Goal: Task Accomplishment & Management: Manage account settings

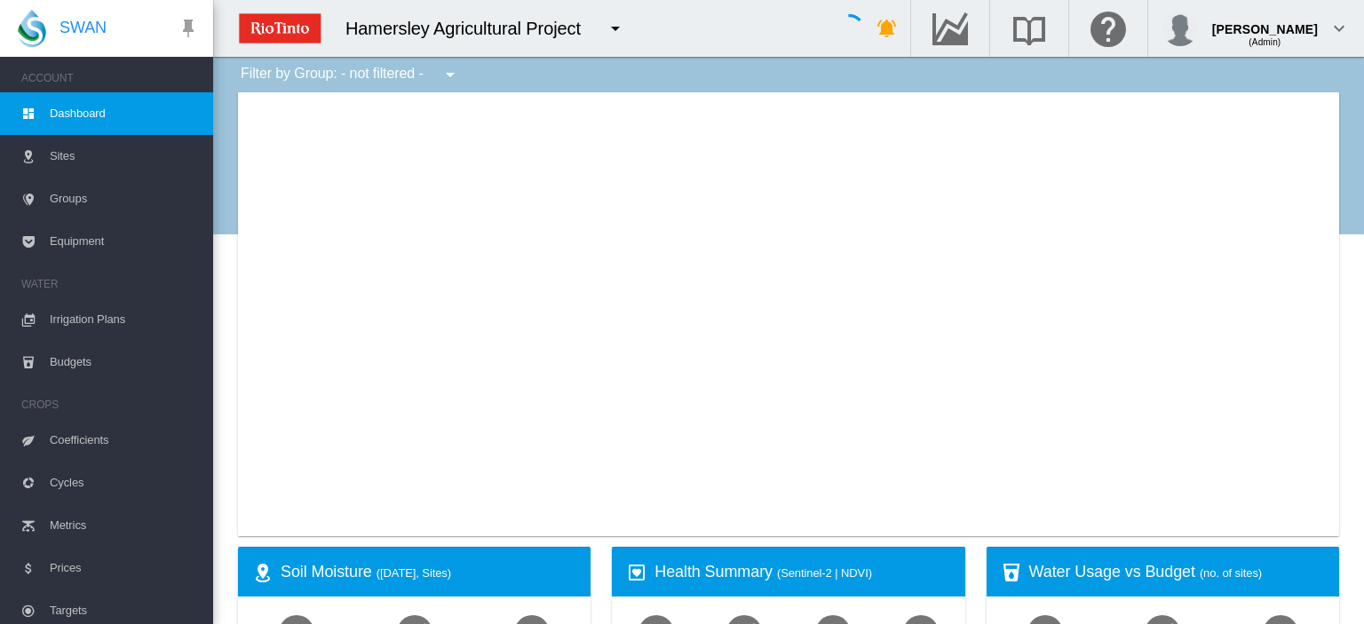
type input "**********"
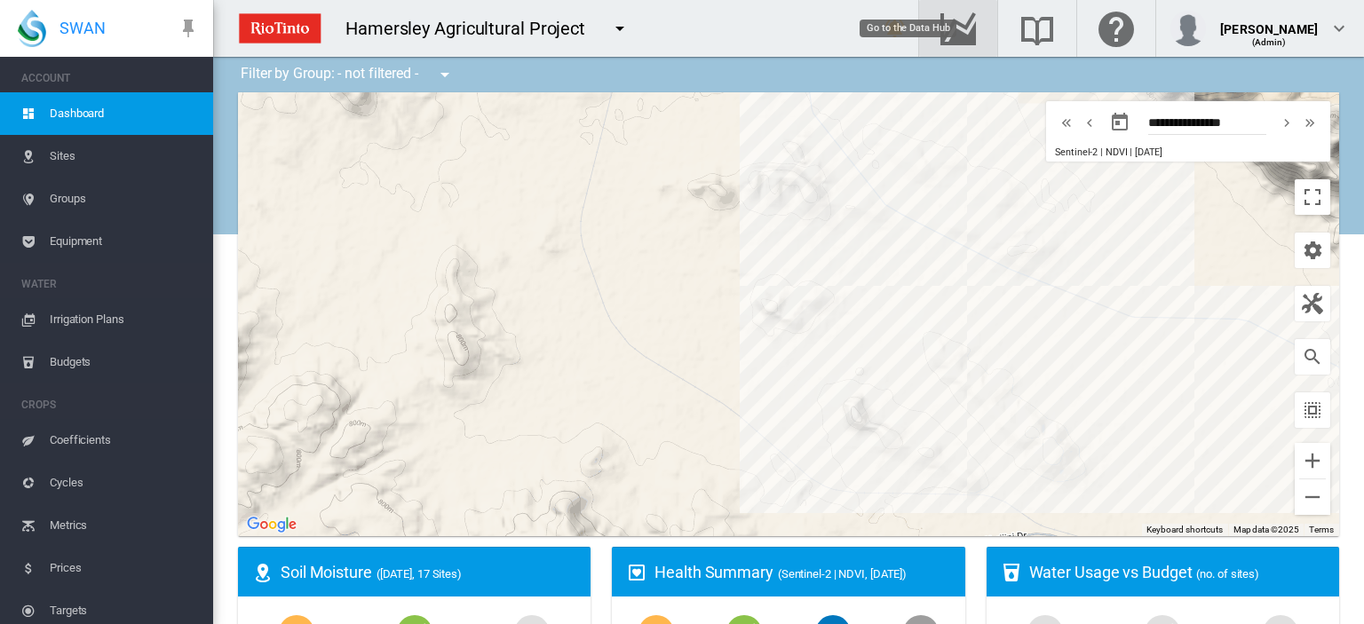
click at [979, 34] on md-icon "Go to the Data Hub" at bounding box center [958, 28] width 43 height 21
click at [69, 317] on span "Irrigation Plans" at bounding box center [124, 319] width 149 height 43
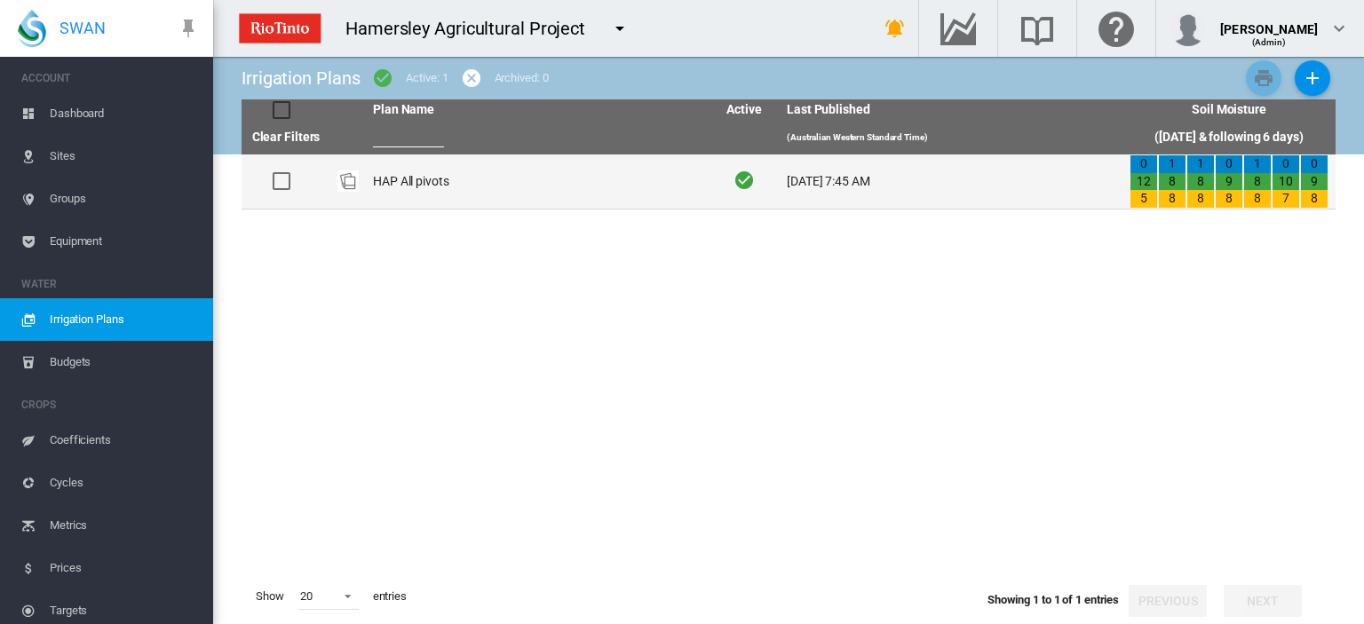
click at [422, 180] on td "HAP All pivots" at bounding box center [537, 181] width 343 height 54
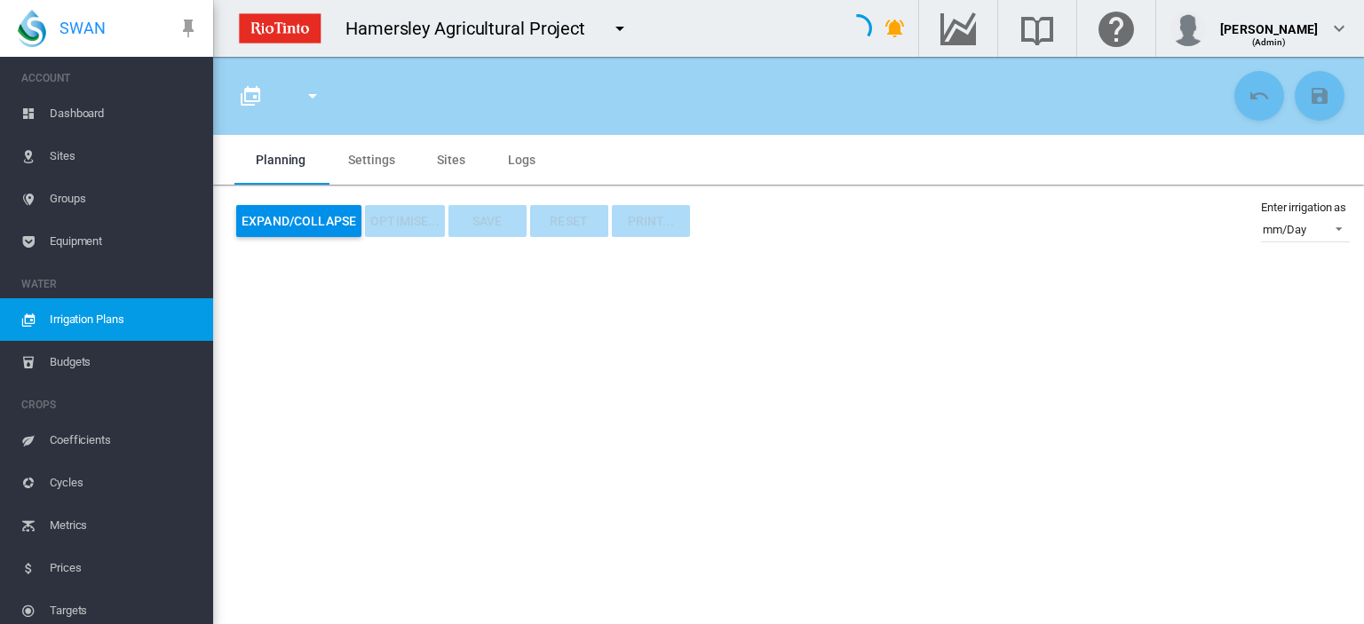
type input "**********"
type input "*"
type input "*****"
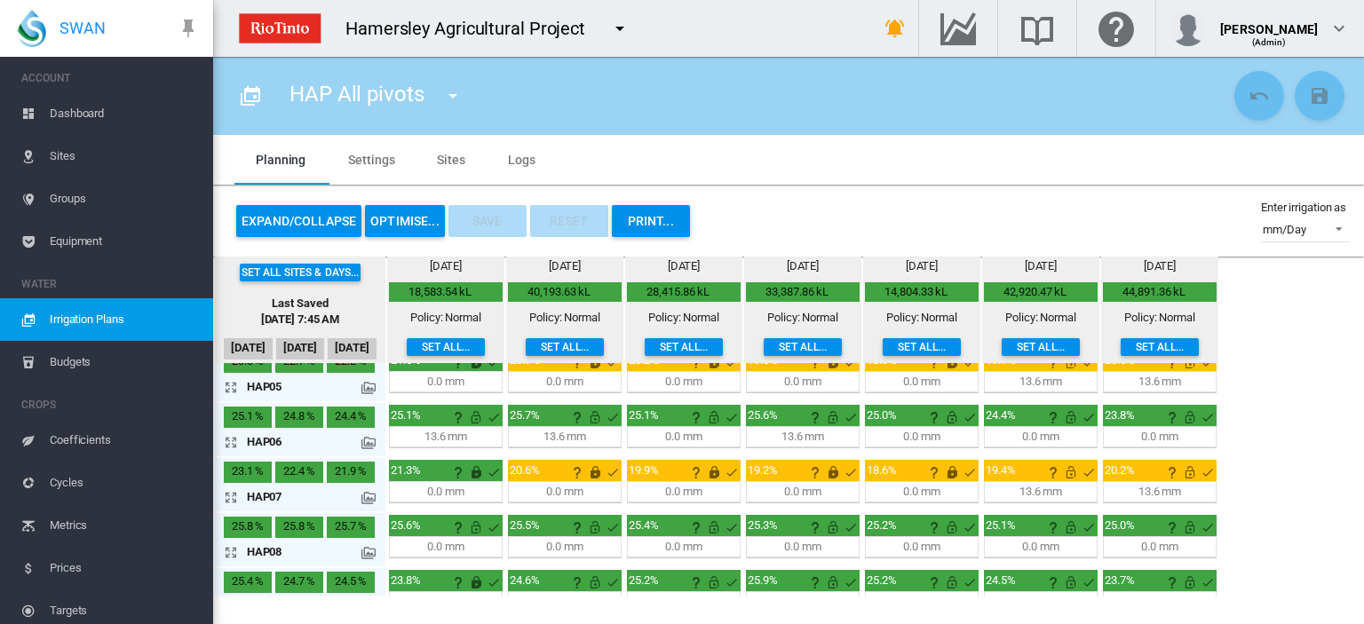
scroll to position [266, 0]
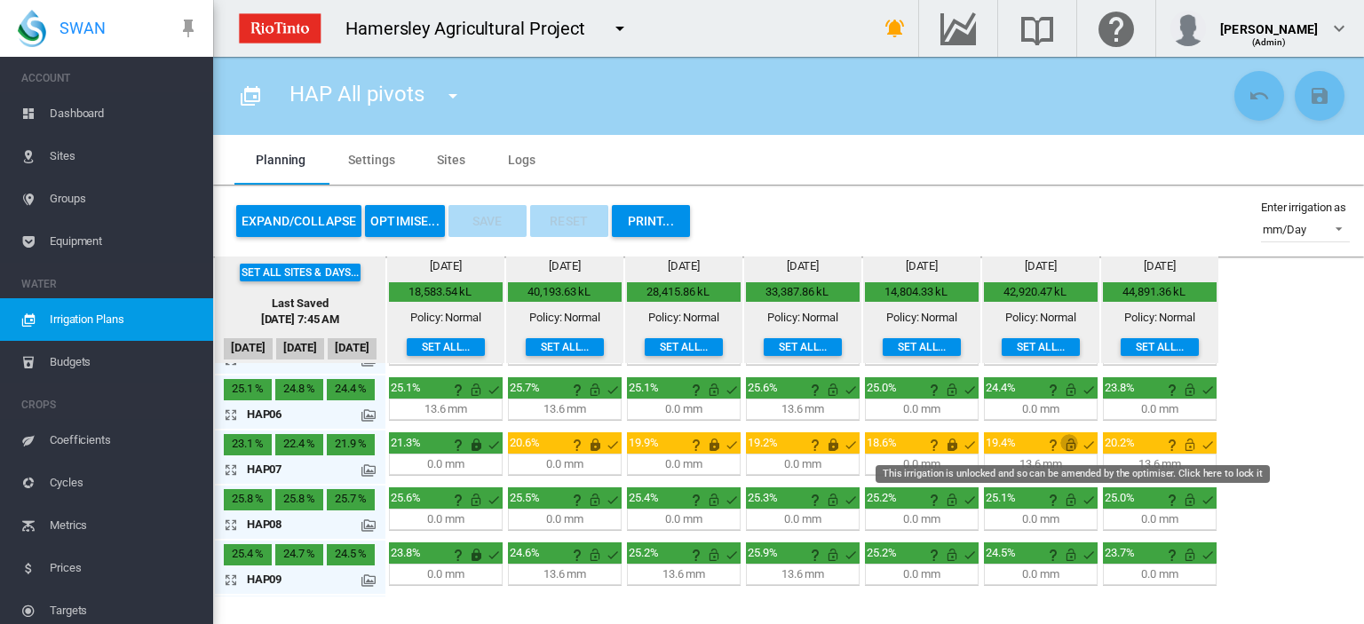
click at [1073, 439] on md-icon "This irrigation is unlocked and so can be amended by the optimiser. Click here …" at bounding box center [1070, 444] width 21 height 21
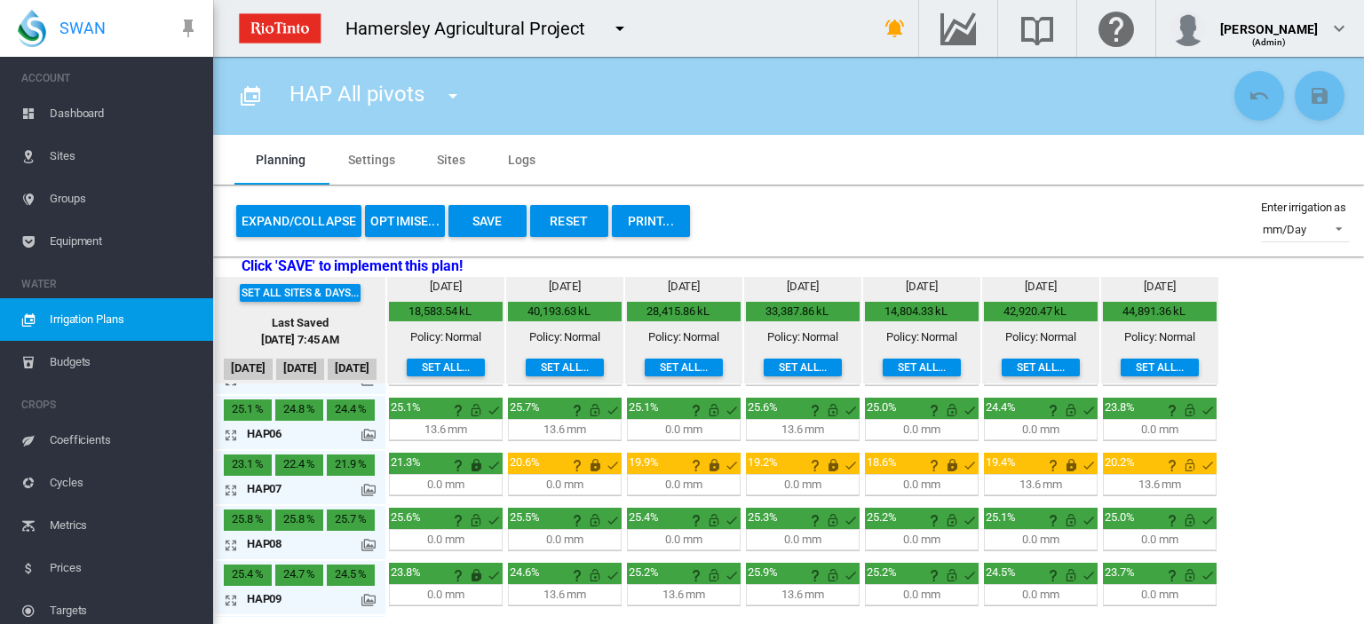
click at [227, 488] on md-icon "icon-arrow-expand" at bounding box center [234, 489] width 21 height 21
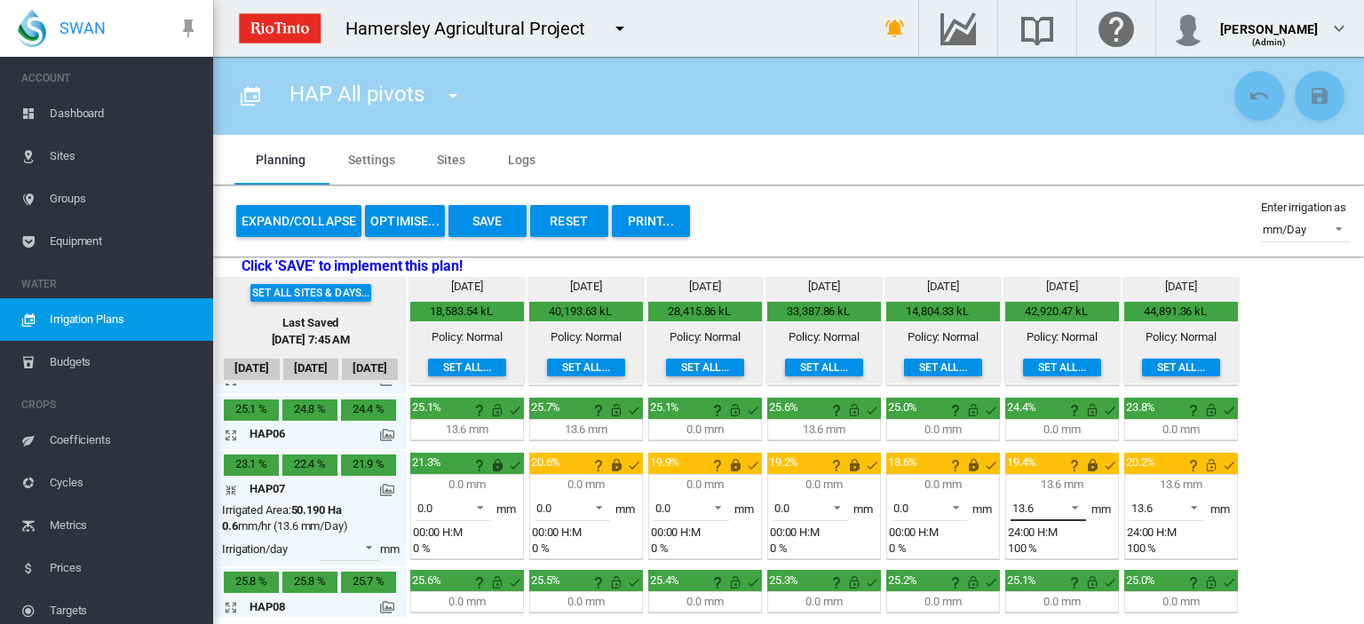
click at [1073, 500] on span at bounding box center [1069, 506] width 21 height 16
click at [1065, 456] on md-option "0.0" at bounding box center [1055, 462] width 121 height 43
click at [1193, 503] on span at bounding box center [1188, 506] width 21 height 16
click at [1183, 465] on md-option "0.0" at bounding box center [1174, 462] width 121 height 43
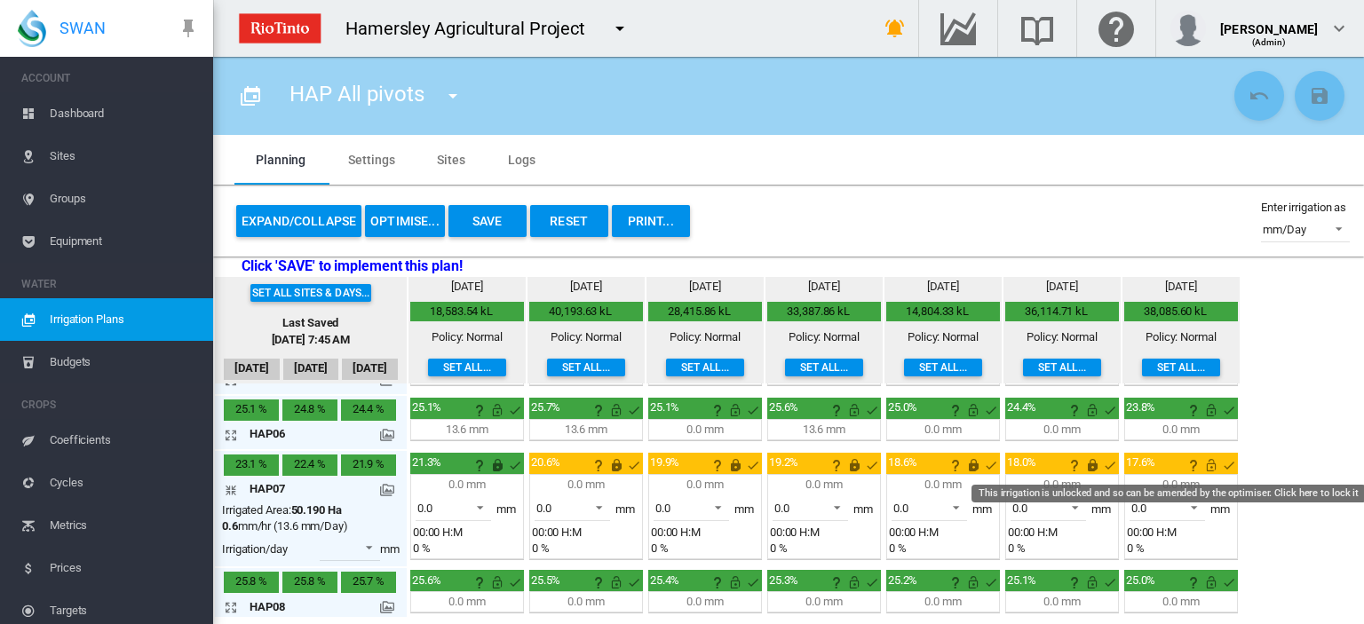
click at [1207, 464] on md-icon "This irrigation is unlocked and so can be amended by the optimiser. Click here …" at bounding box center [1210, 465] width 21 height 21
click at [231, 487] on md-icon "icon-arrow-collapse" at bounding box center [234, 489] width 21 height 21
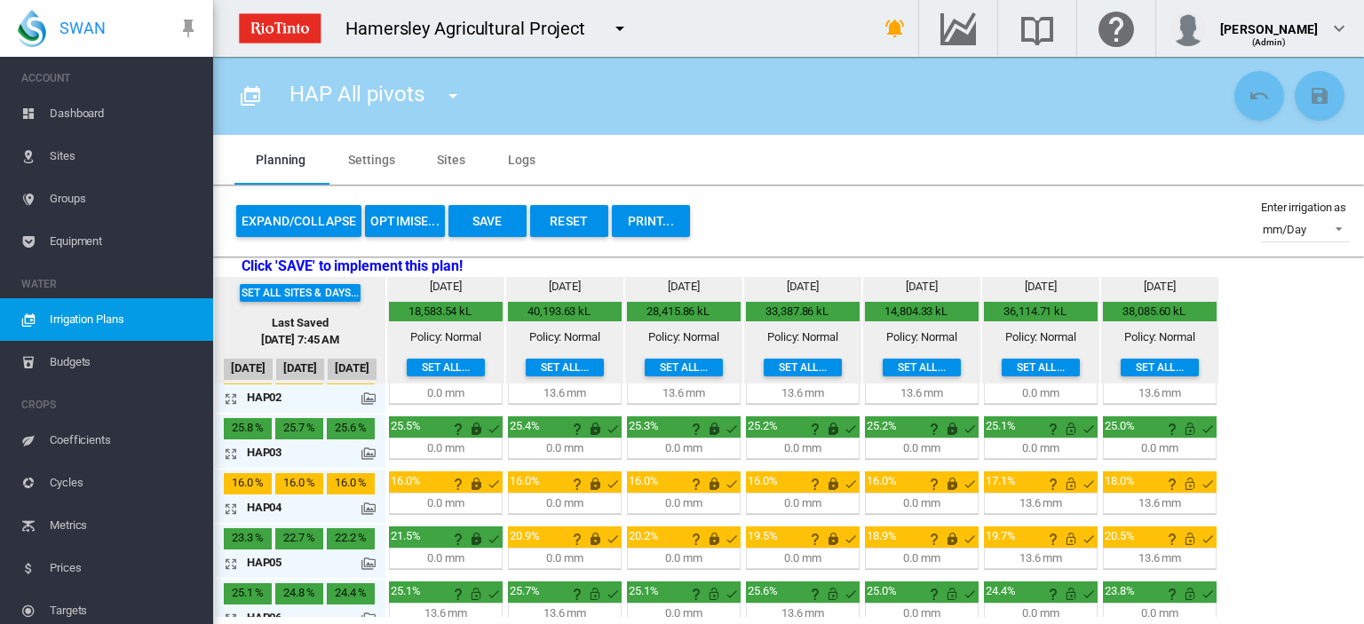
scroll to position [0, 0]
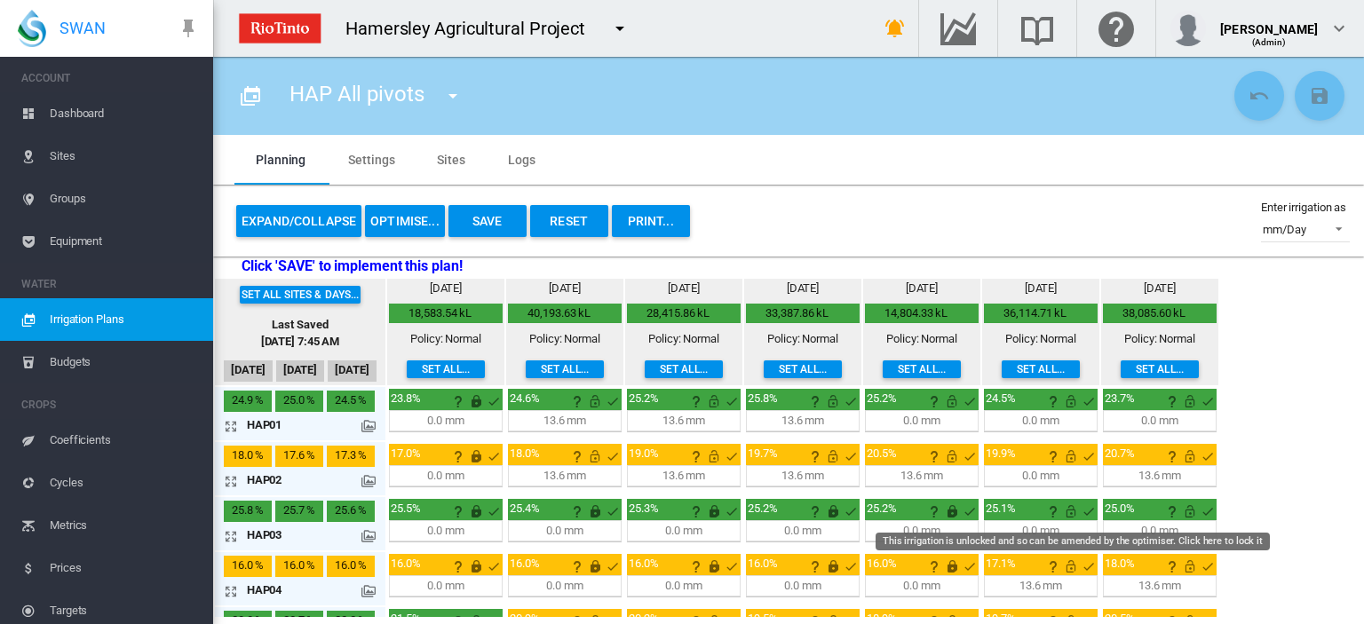
click at [1069, 507] on md-icon "This irrigation is unlocked and so can be amended by the optimiser. Click here …" at bounding box center [1070, 511] width 21 height 21
click at [1186, 503] on md-icon "This irrigation is unlocked and so can be amended by the optimiser. Click here …" at bounding box center [1189, 511] width 21 height 21
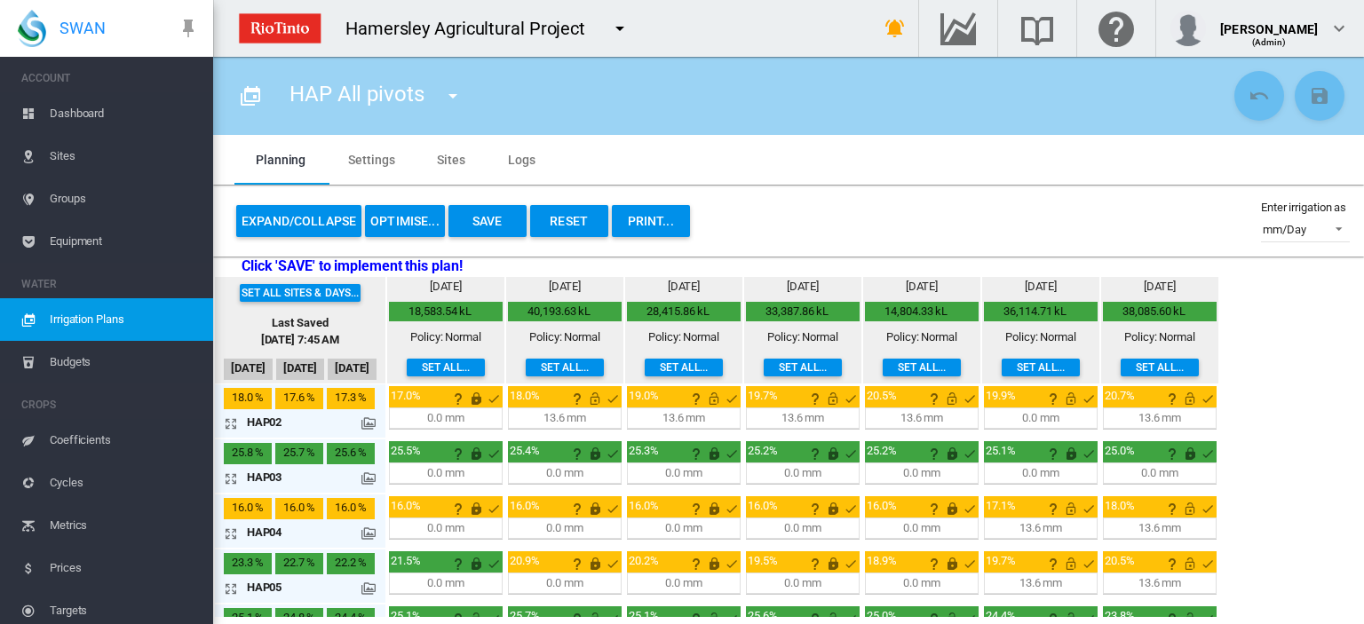
scroll to position [89, 0]
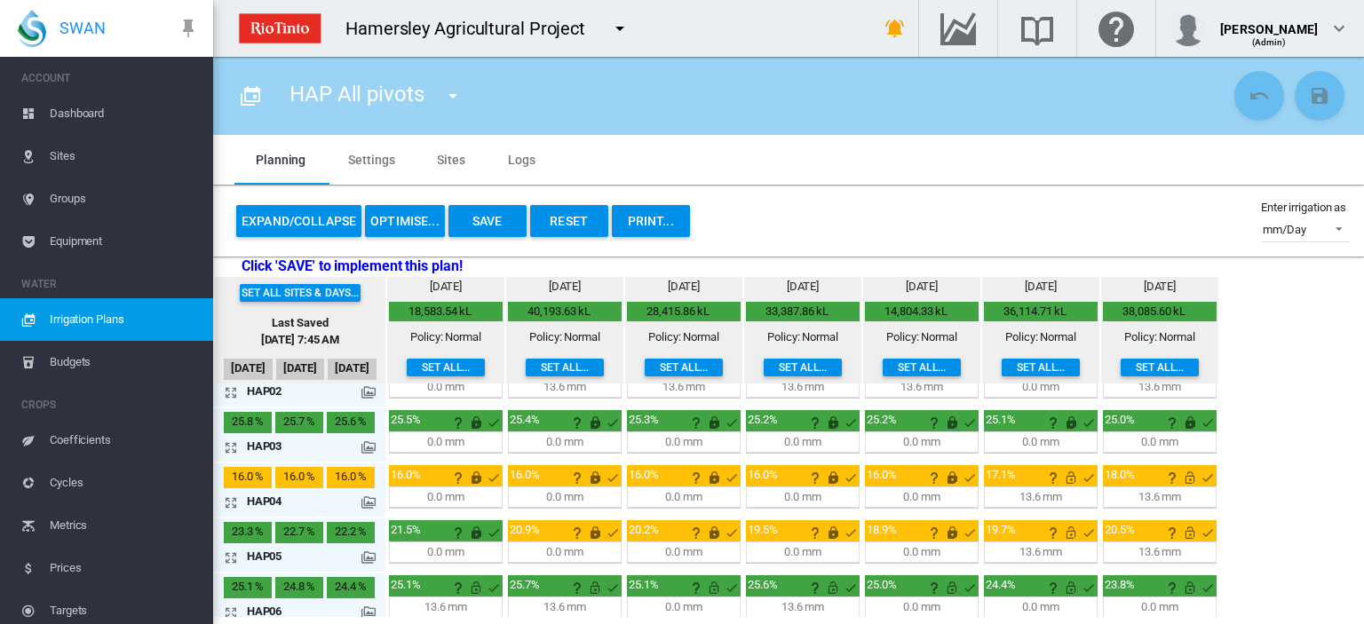
click at [231, 556] on md-icon "icon-arrow-expand" at bounding box center [234, 557] width 21 height 21
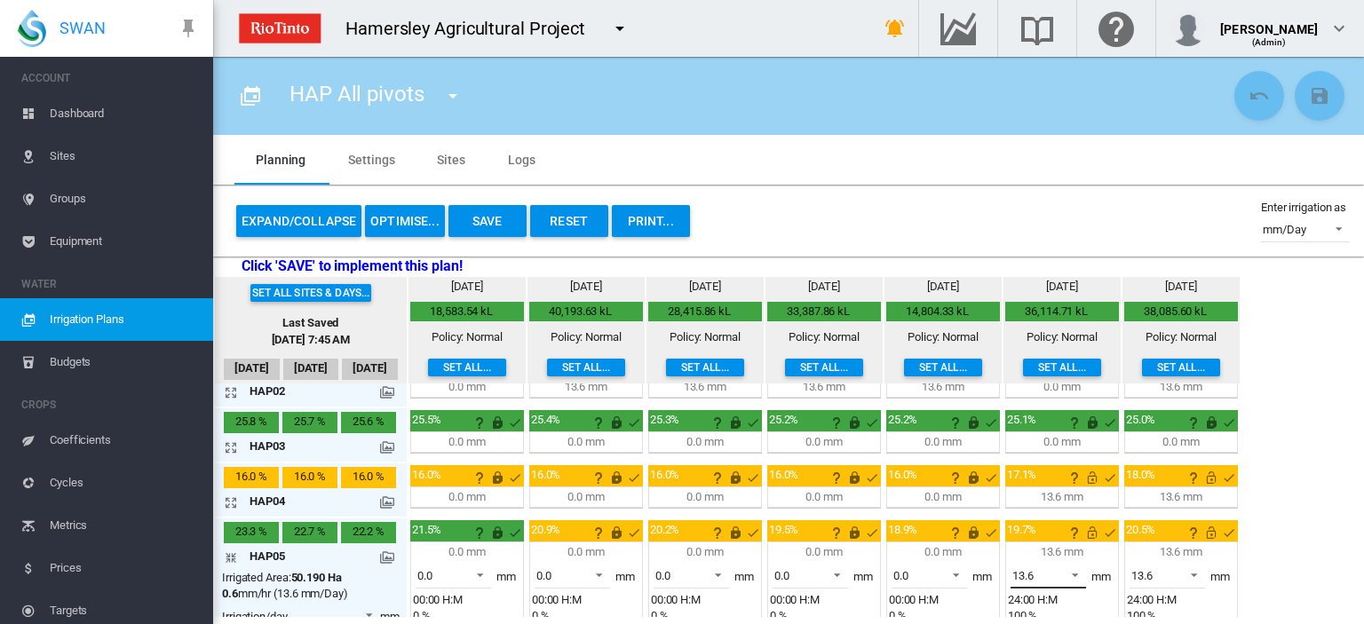
click at [1074, 572] on span at bounding box center [1069, 574] width 21 height 16
click at [1062, 530] on md-option "0.0" at bounding box center [1055, 530] width 121 height 43
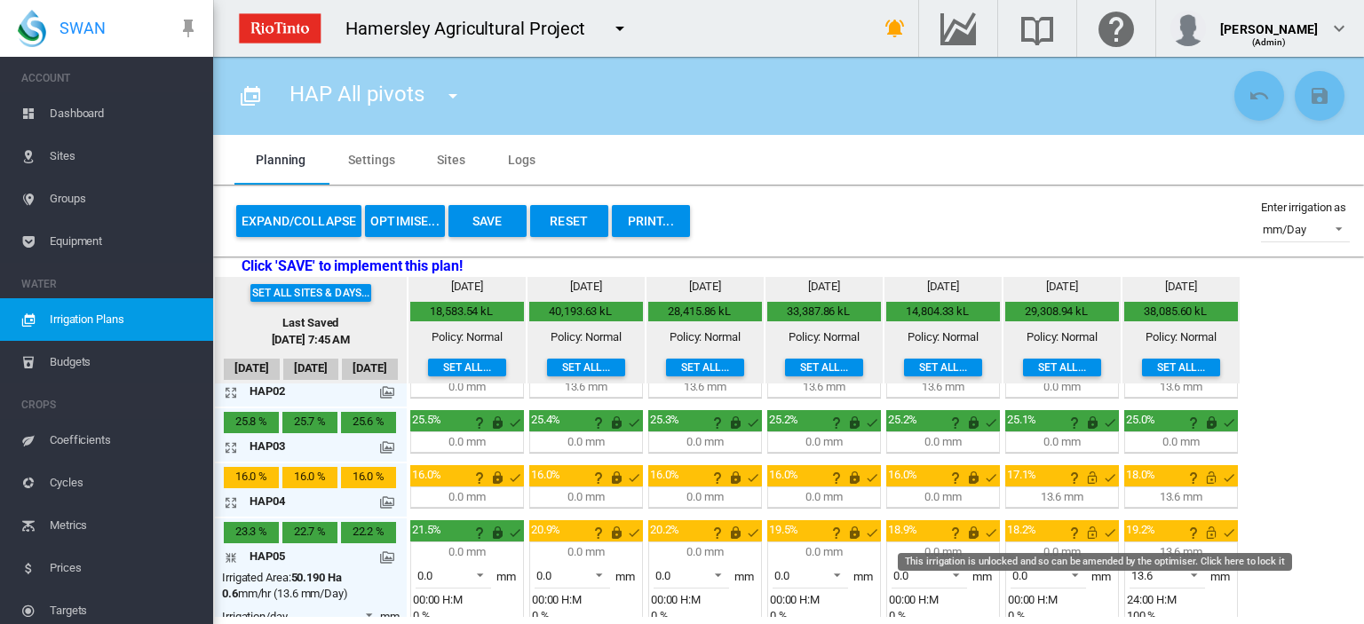
click at [1091, 529] on md-icon "This irrigation is unlocked and so can be amended by the optimiser. Click here …" at bounding box center [1091, 532] width 21 height 21
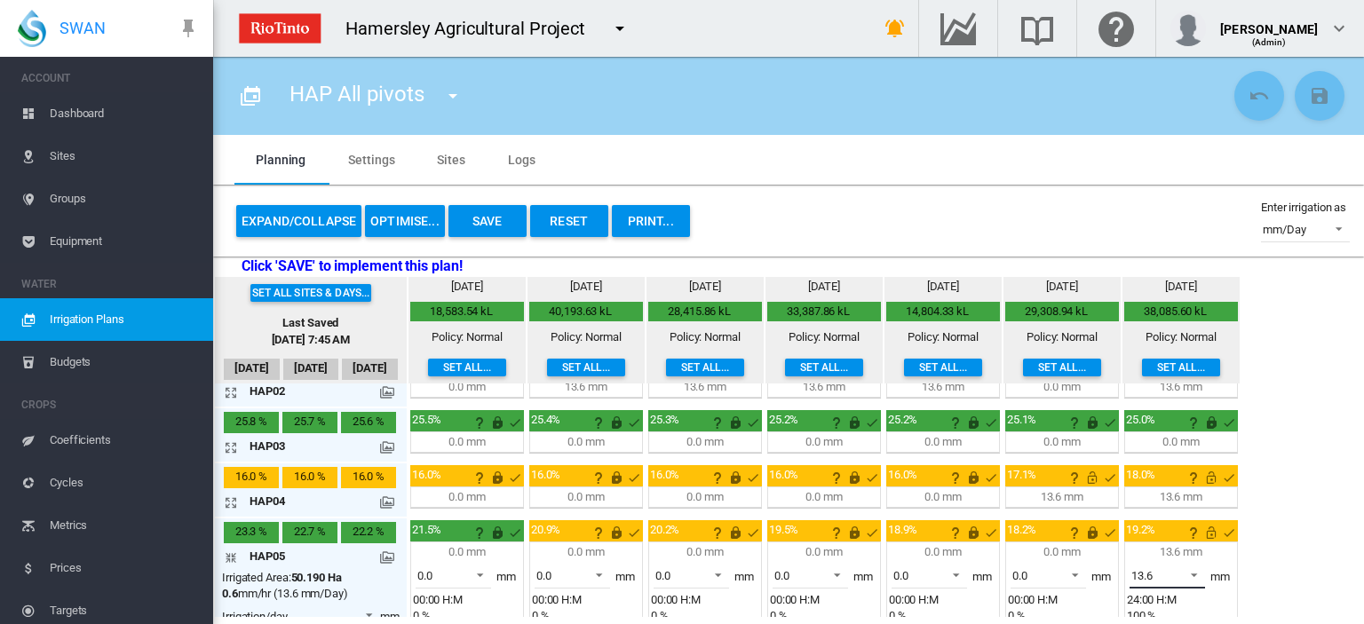
click at [1191, 568] on span at bounding box center [1188, 574] width 21 height 16
click at [1176, 535] on md-option "0.0" at bounding box center [1174, 530] width 121 height 43
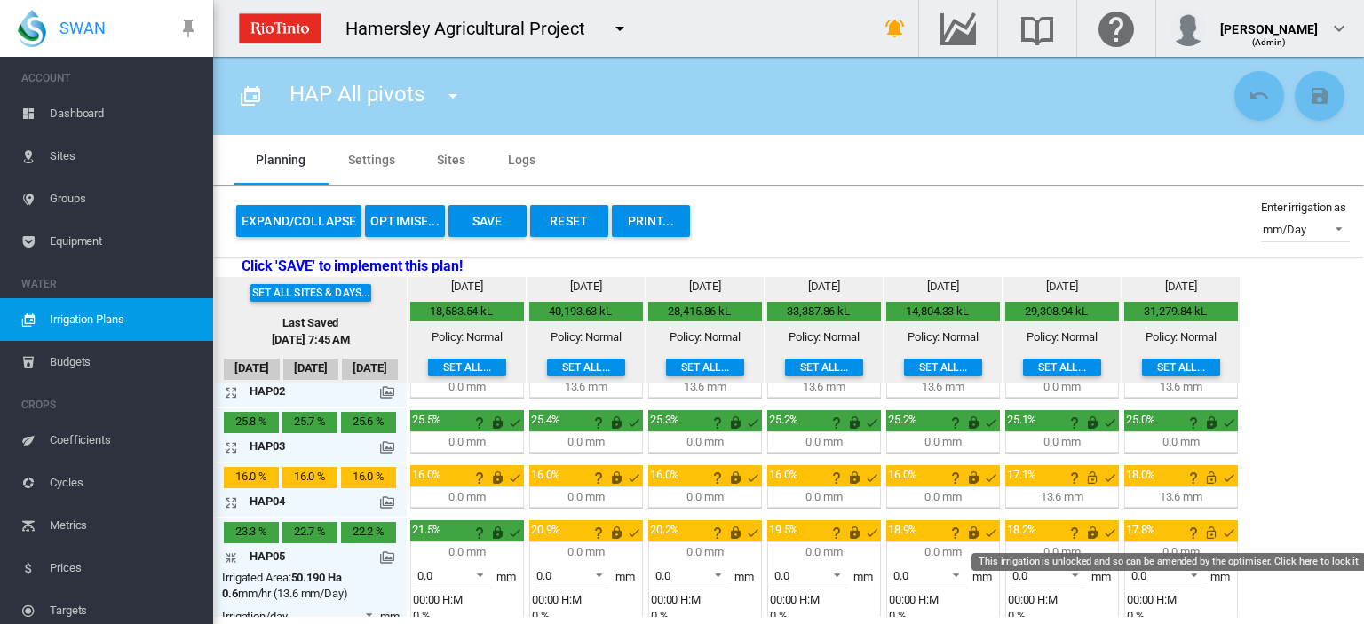
click at [1206, 528] on md-icon "This irrigation is unlocked and so can be amended by the optimiser. Click here …" at bounding box center [1210, 532] width 21 height 21
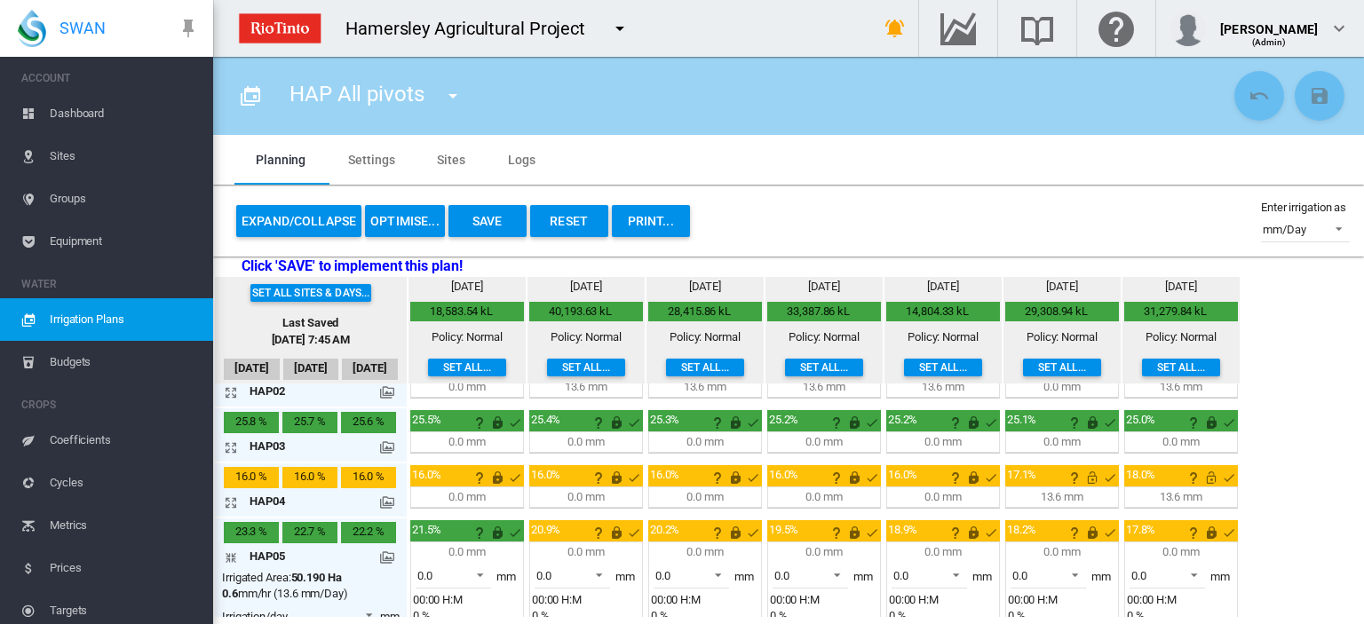
click at [227, 553] on md-icon "icon-arrow-collapse" at bounding box center [234, 557] width 21 height 21
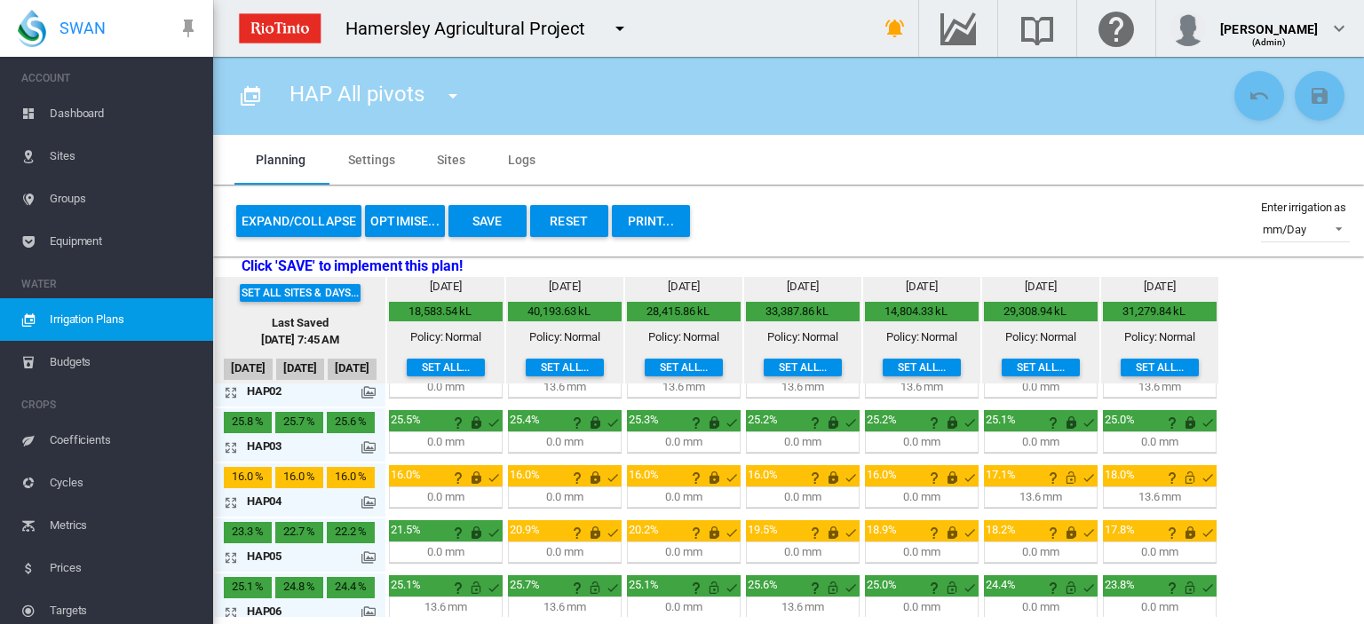
click at [476, 214] on button "Save" at bounding box center [487, 221] width 78 height 32
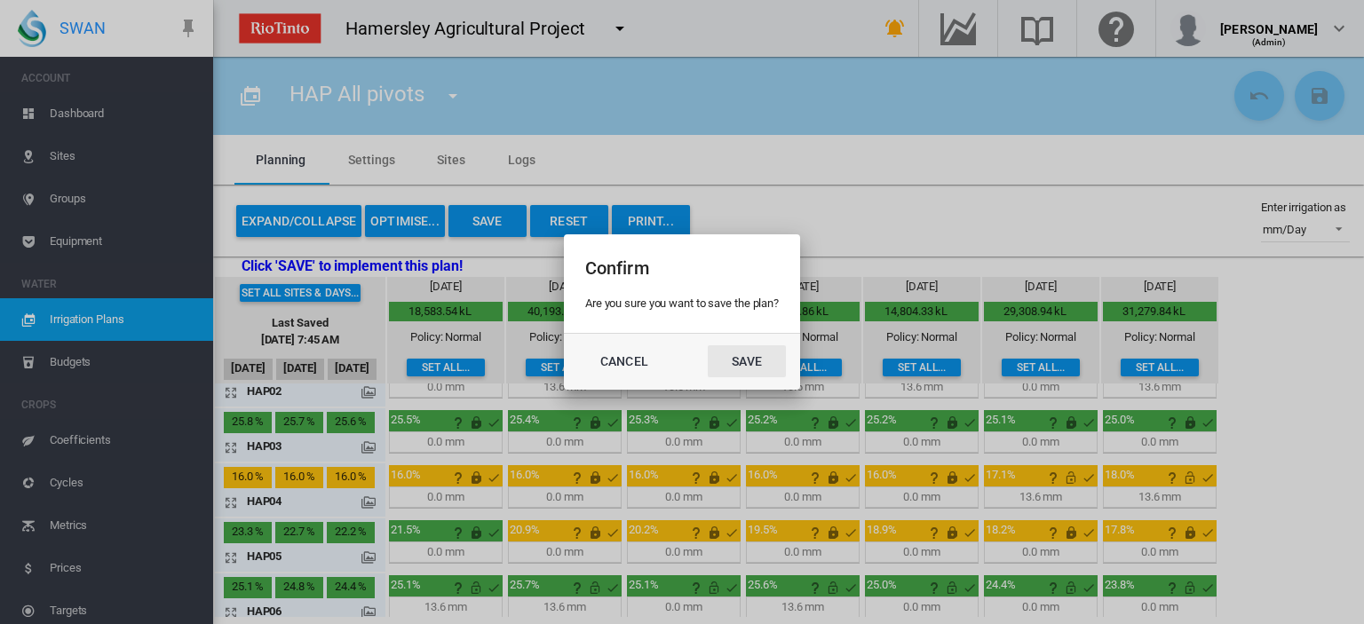
click at [731, 355] on button "Save" at bounding box center [747, 361] width 78 height 32
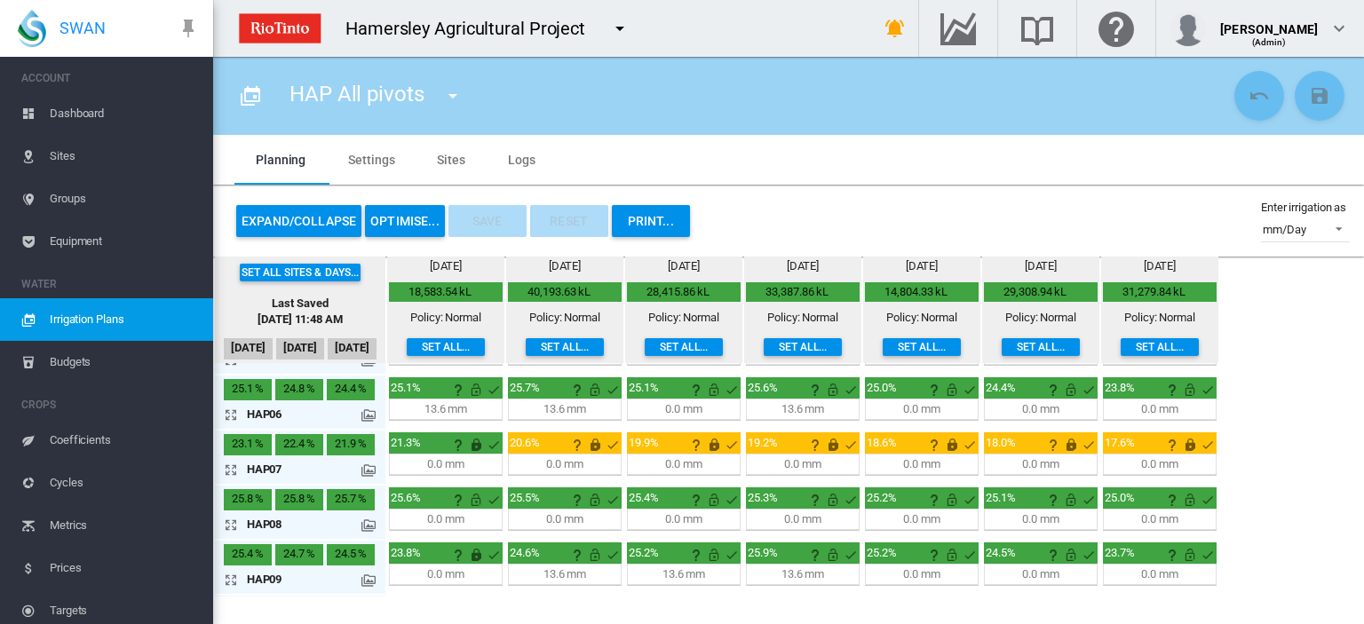
scroll to position [355, 0]
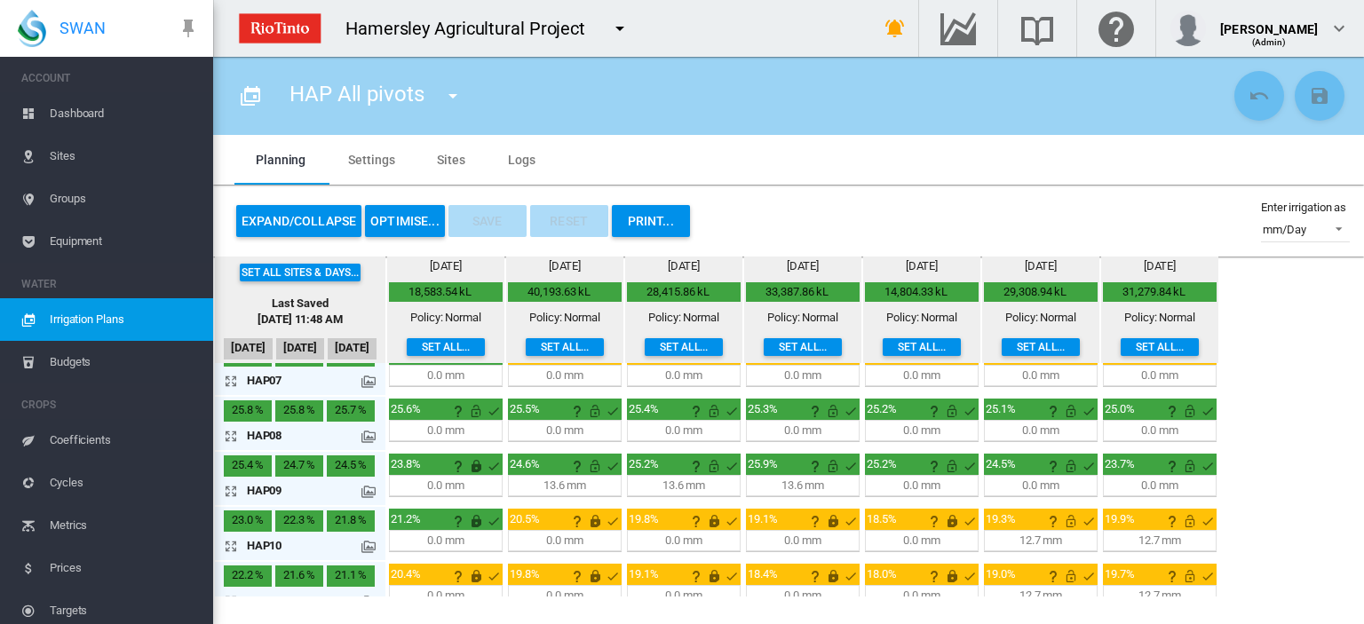
click at [230, 539] on md-icon "icon-arrow-expand" at bounding box center [234, 545] width 21 height 21
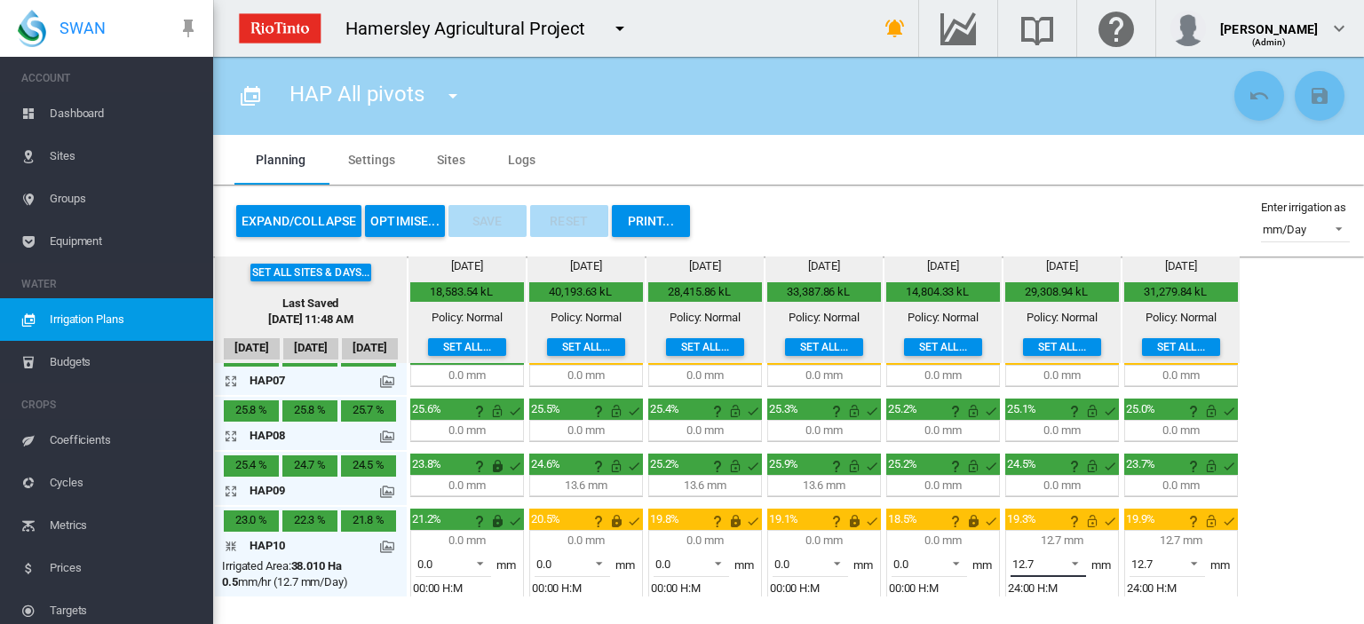
click at [1073, 554] on span at bounding box center [1069, 562] width 21 height 16
click at [1057, 517] on md-option "0.0" at bounding box center [1055, 517] width 121 height 43
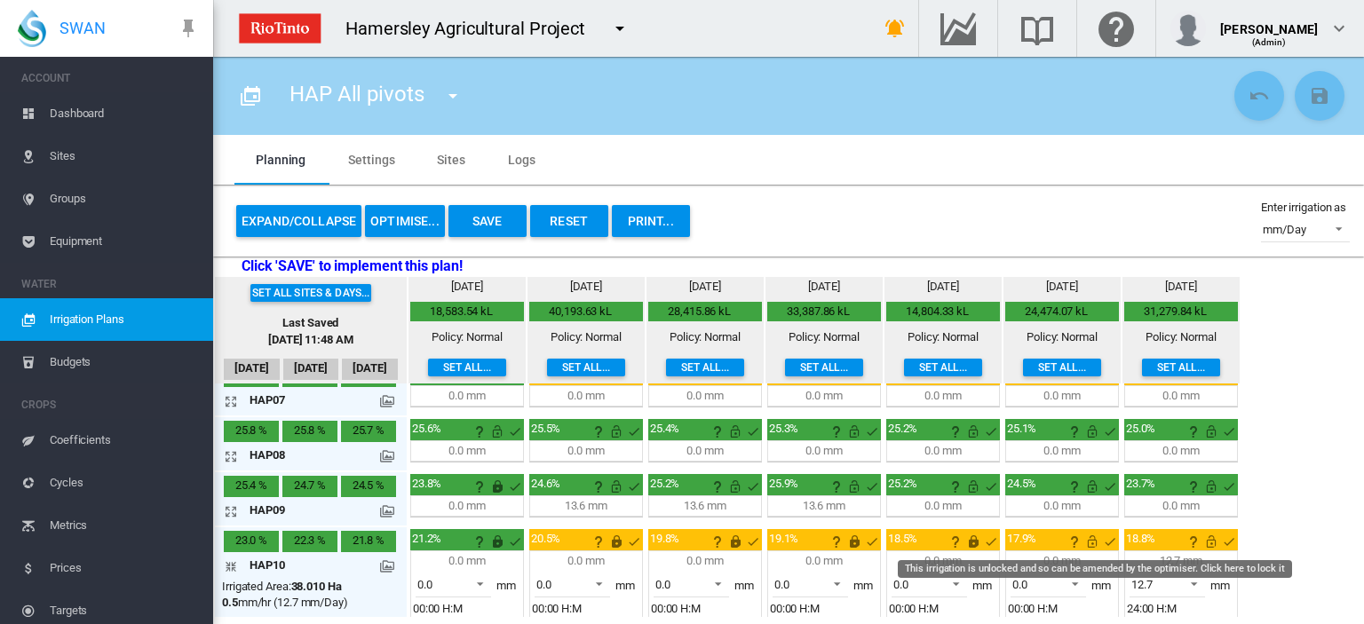
click at [1090, 536] on md-icon "This irrigation is unlocked and so can be amended by the optimiser. Click here …" at bounding box center [1091, 541] width 21 height 21
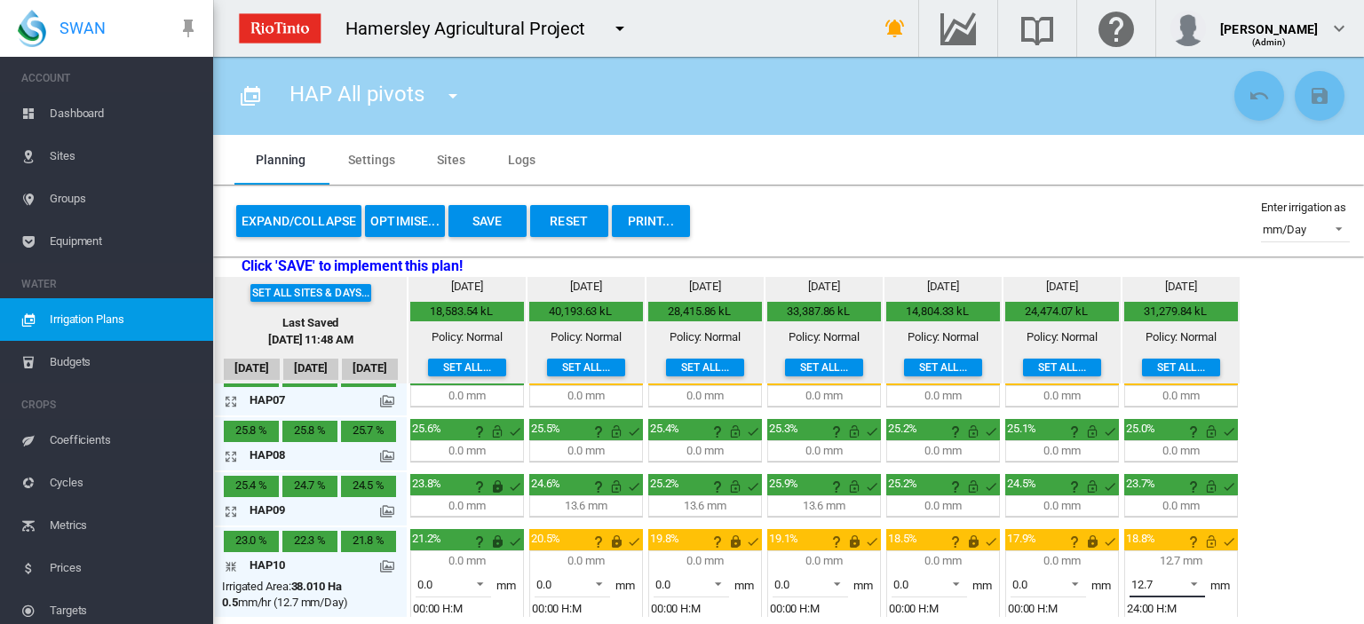
click at [1189, 574] on span at bounding box center [1188, 582] width 21 height 16
click at [1169, 530] on md-option "0.0" at bounding box center [1174, 537] width 121 height 43
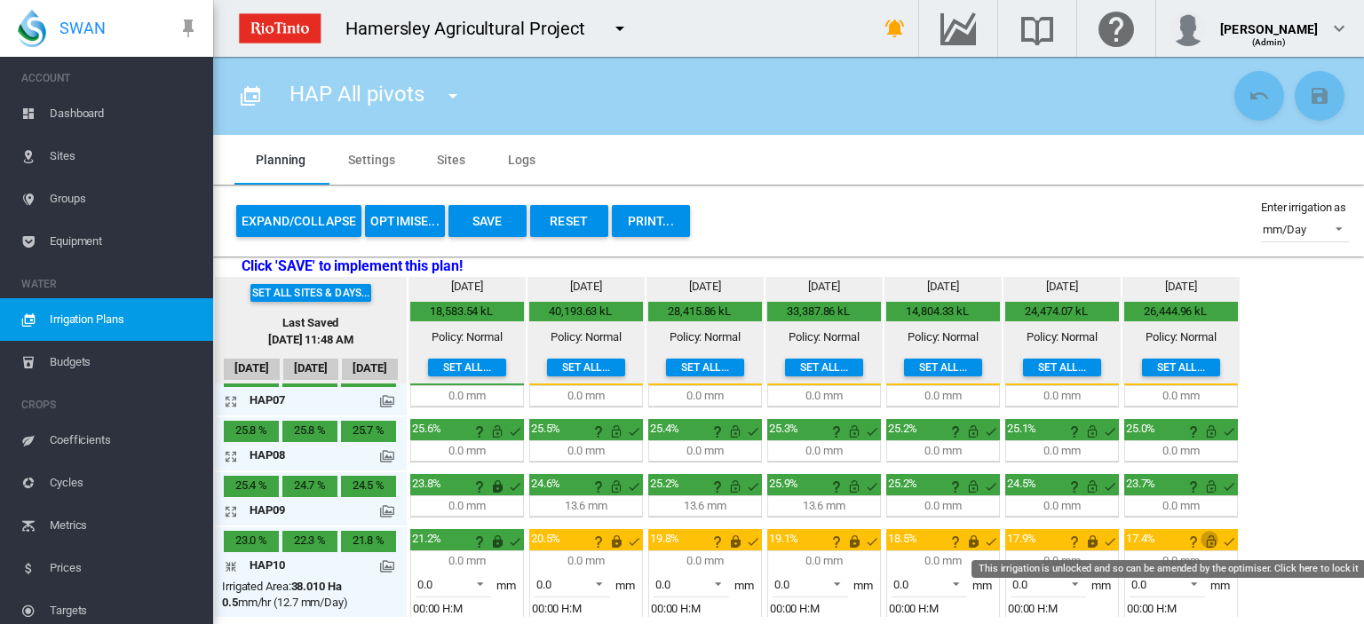
click at [1204, 536] on md-icon "This irrigation is unlocked and so can be amended by the optimiser. Click here …" at bounding box center [1210, 541] width 21 height 21
click at [230, 558] on md-icon "icon-arrow-collapse" at bounding box center [234, 566] width 21 height 21
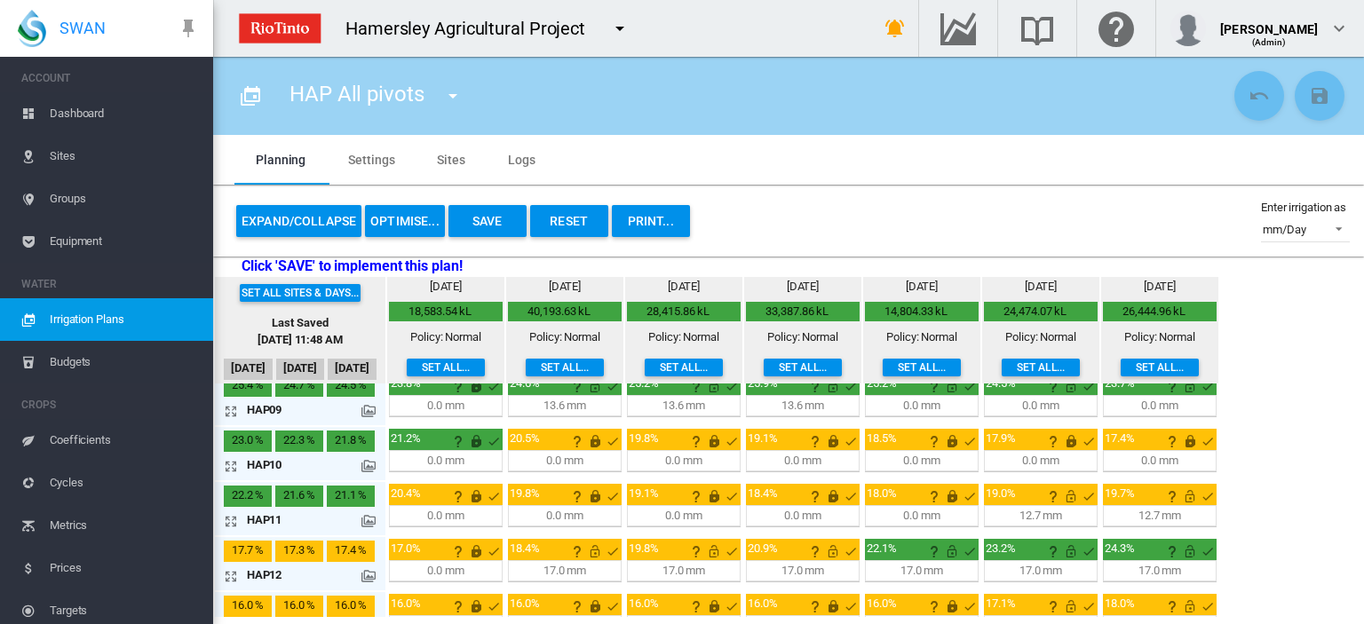
scroll to position [533, 0]
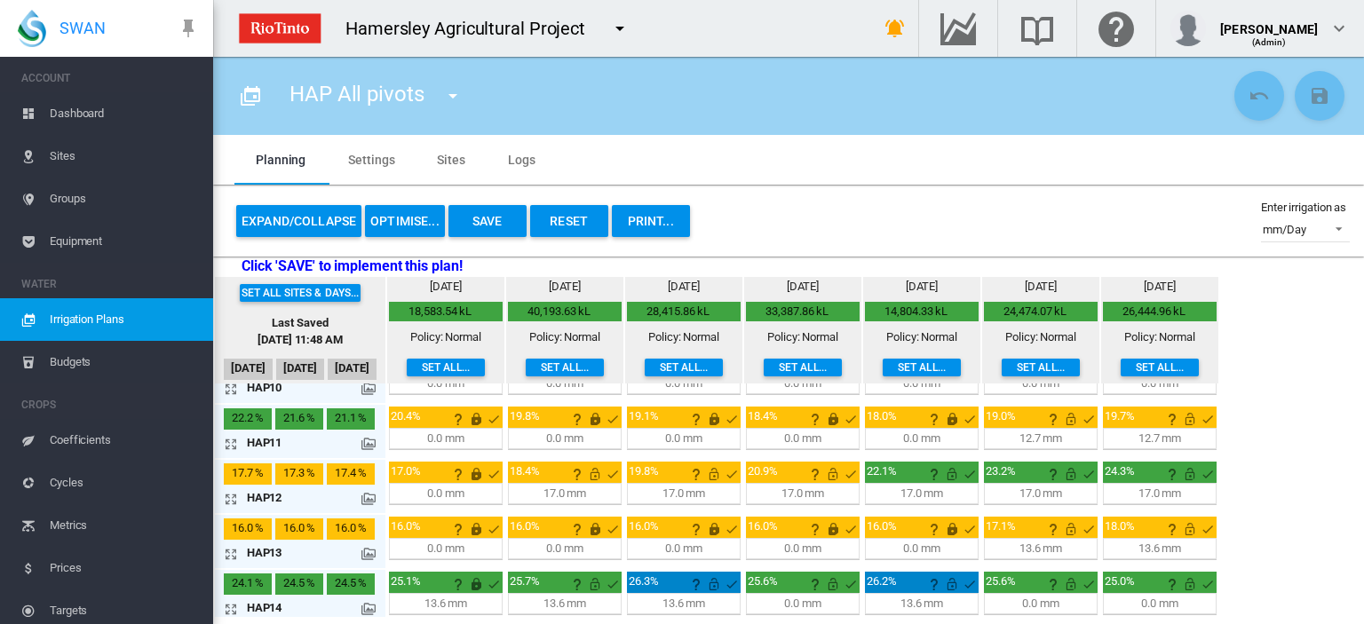
click at [230, 439] on md-icon "icon-arrow-expand" at bounding box center [234, 443] width 21 height 21
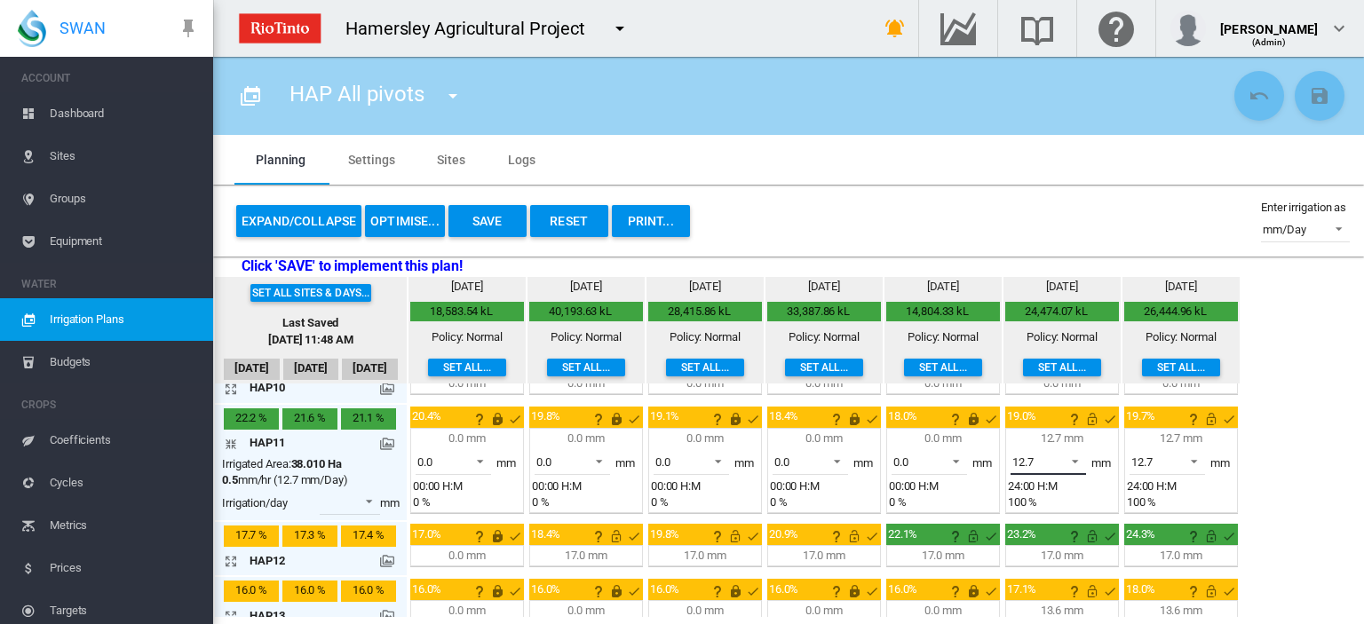
click at [1066, 452] on span at bounding box center [1069, 460] width 21 height 16
click at [1062, 408] on md-option "0.0" at bounding box center [1055, 414] width 121 height 43
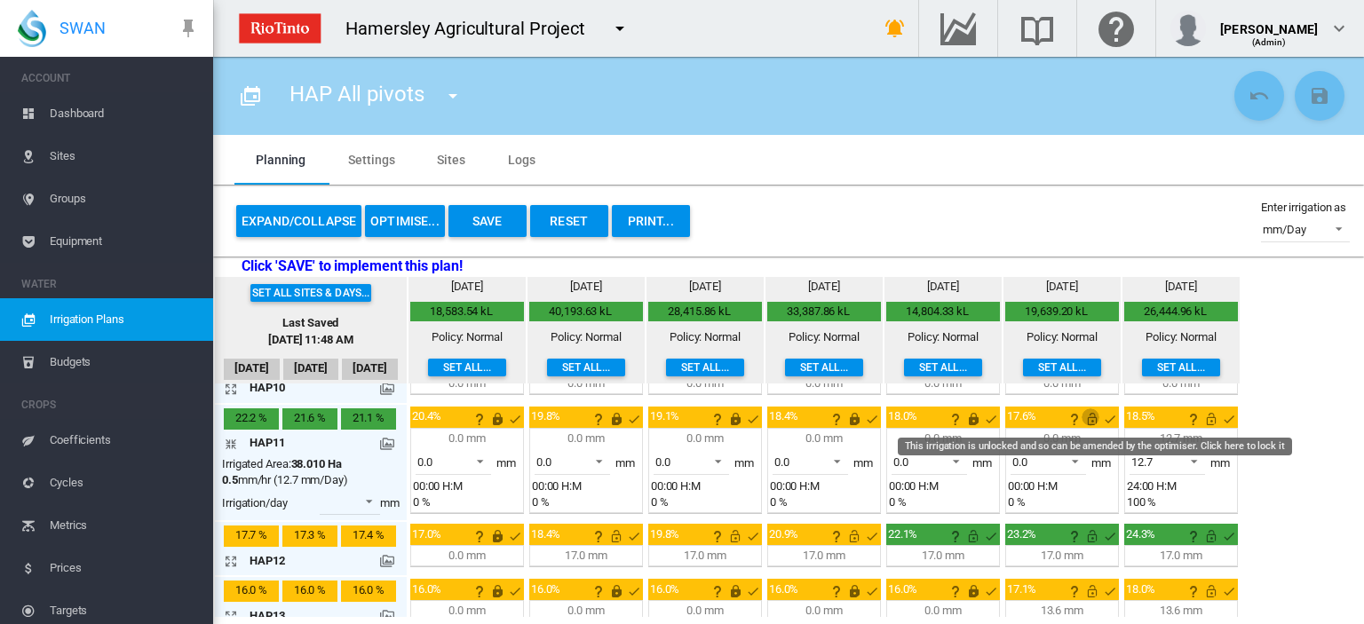
click at [1090, 416] on md-icon "This irrigation is unlocked and so can be amended by the optimiser. Click here …" at bounding box center [1091, 418] width 21 height 21
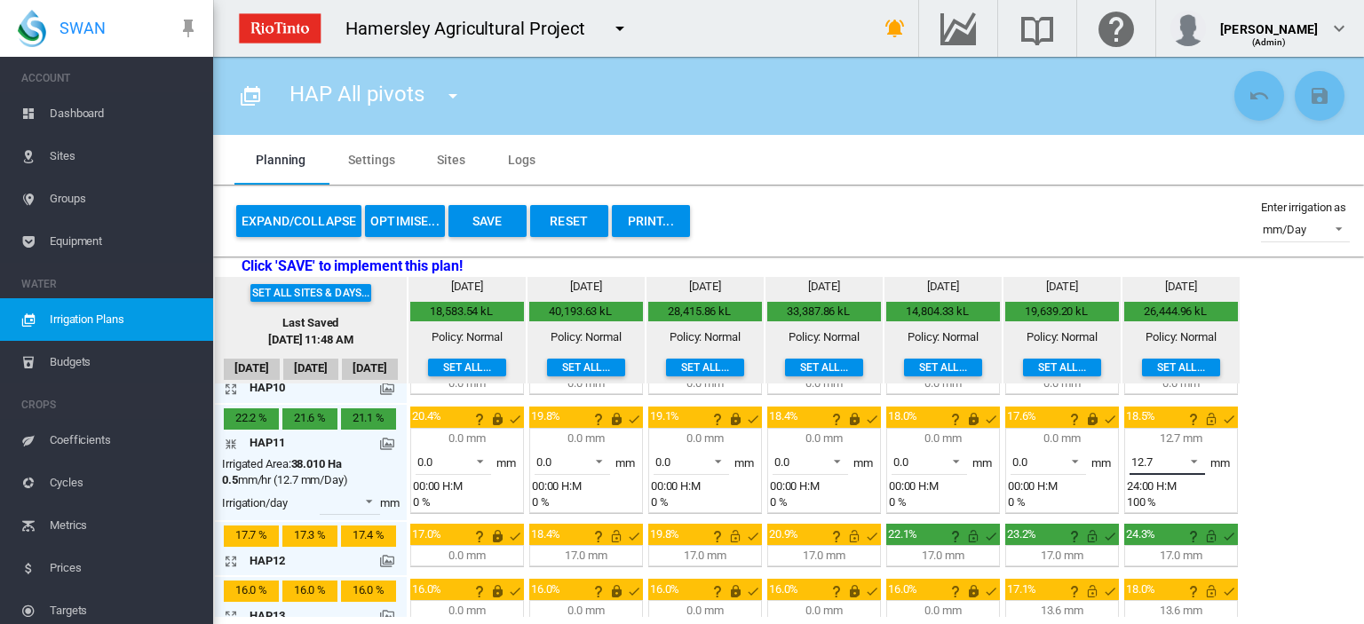
click at [1193, 455] on span at bounding box center [1188, 460] width 21 height 16
click at [1159, 408] on md-option "0.0" at bounding box center [1174, 414] width 121 height 43
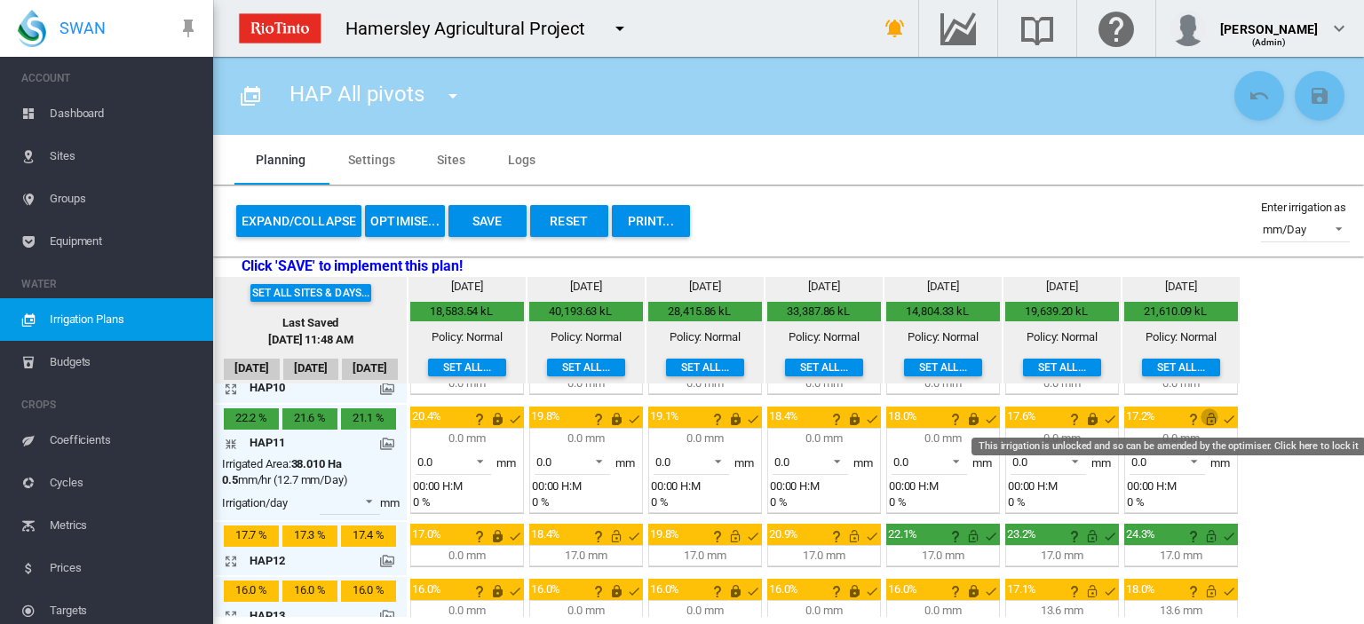
click at [1210, 418] on md-icon "This irrigation is unlocked and so can be amended by the optimiser. Click here …" at bounding box center [1210, 418] width 21 height 21
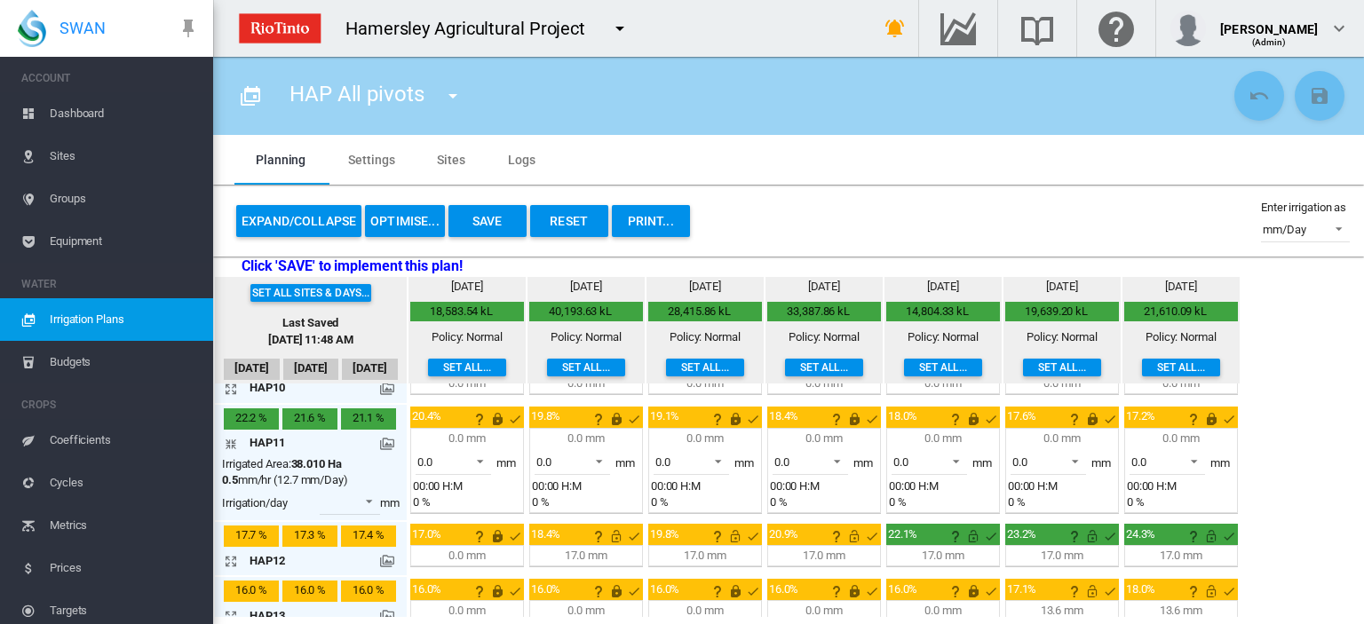
click at [228, 439] on md-icon "icon-arrow-collapse" at bounding box center [234, 443] width 21 height 21
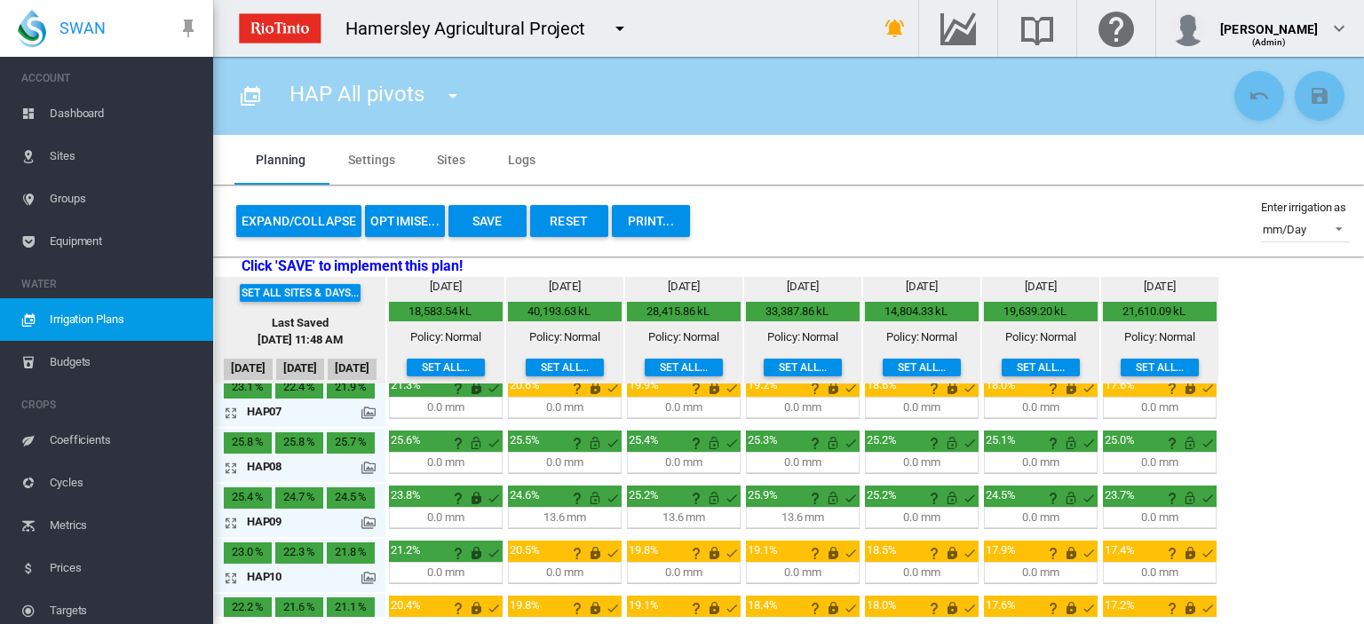
scroll to position [0, 0]
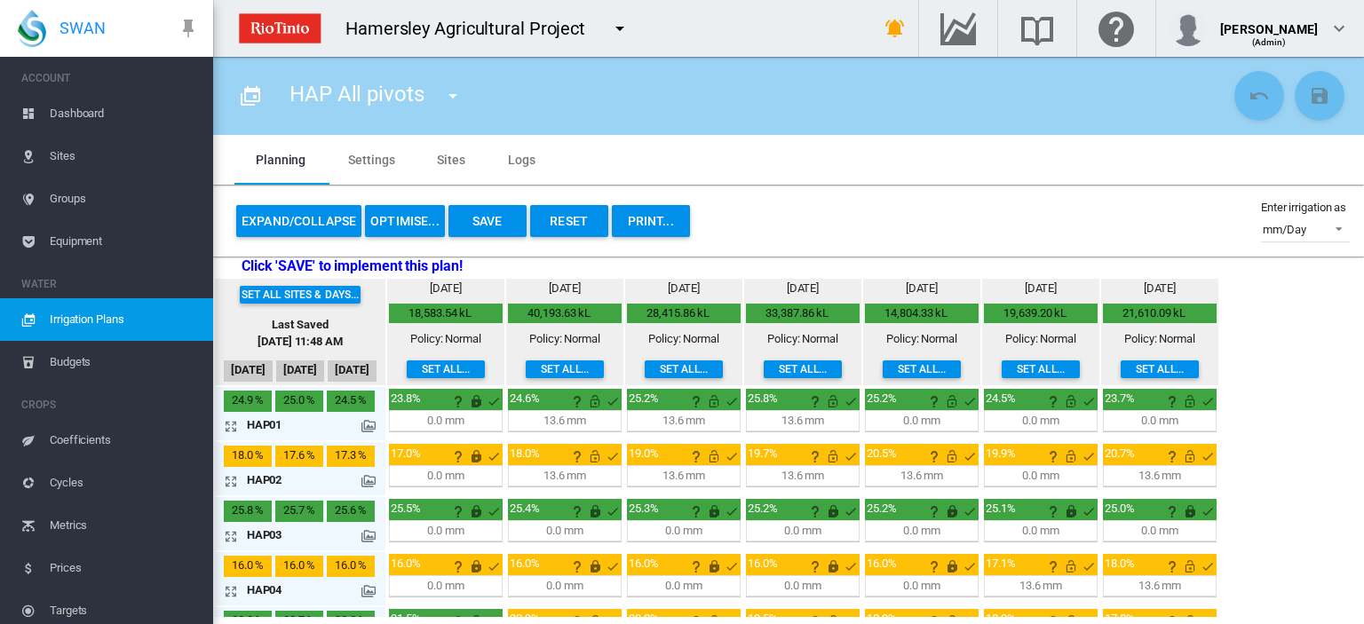
click at [496, 226] on button "Save" at bounding box center [487, 221] width 78 height 32
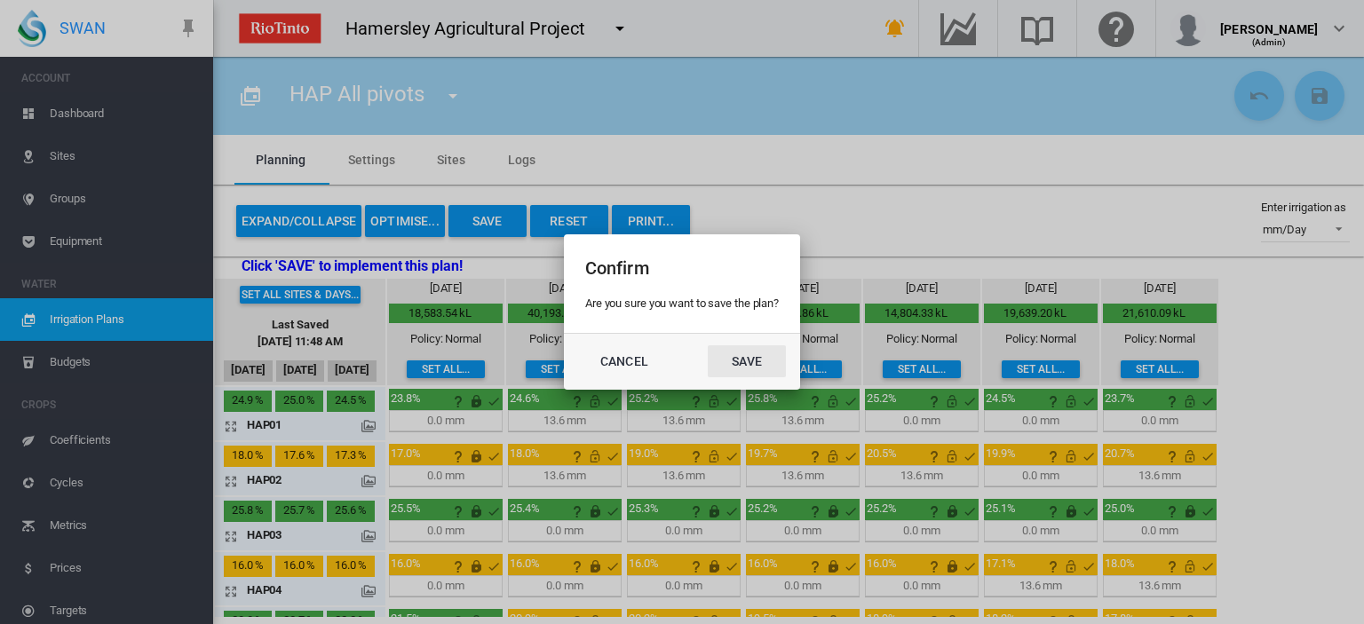
click at [748, 366] on button "Save" at bounding box center [747, 361] width 78 height 32
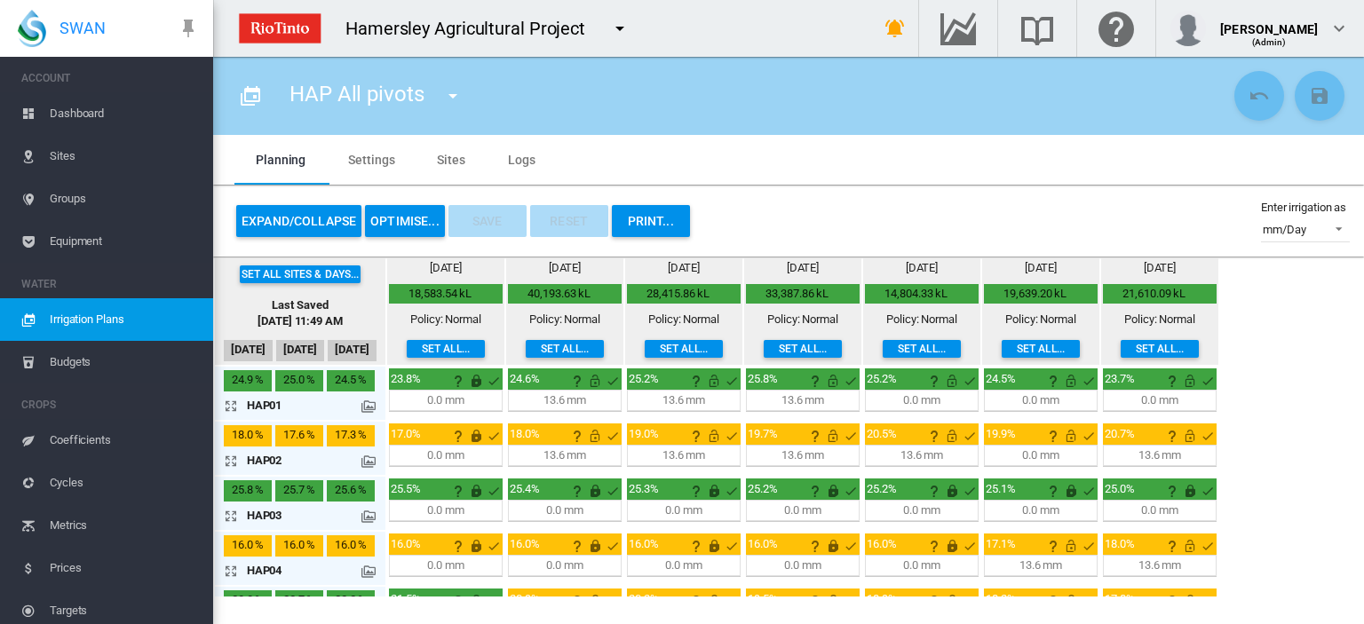
click at [400, 220] on button "OPTIMISE..." at bounding box center [405, 221] width 80 height 32
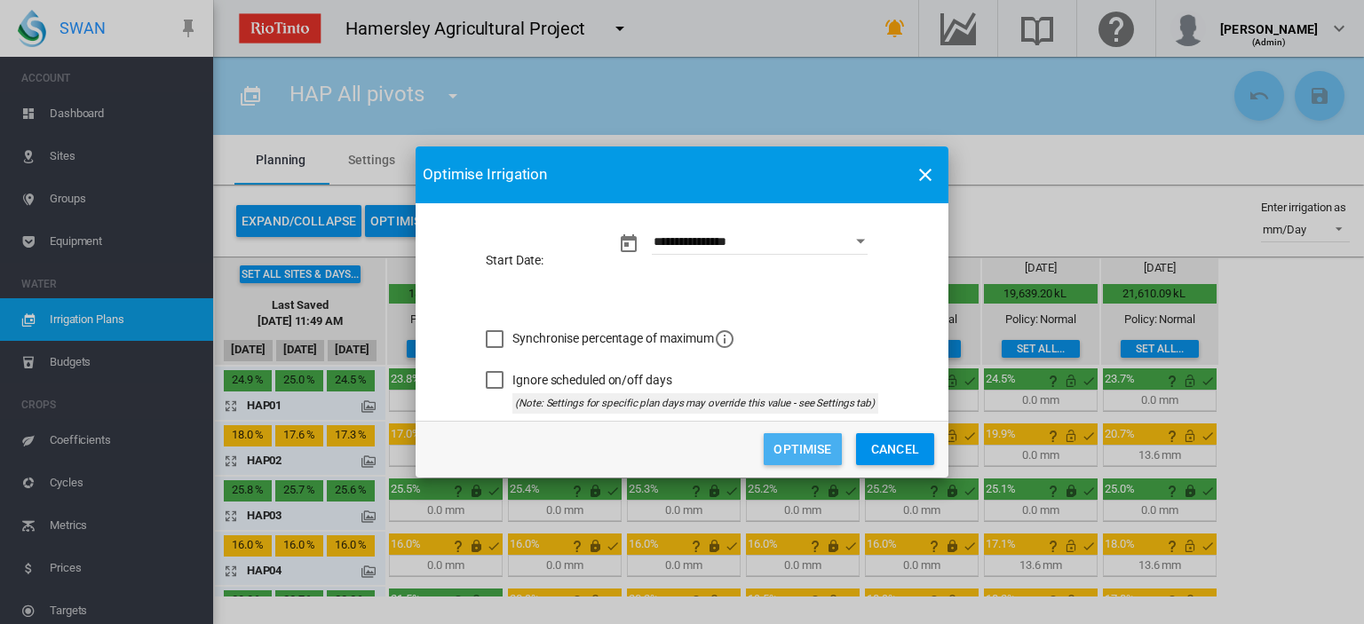
click at [817, 443] on button "Optimise" at bounding box center [803, 449] width 78 height 32
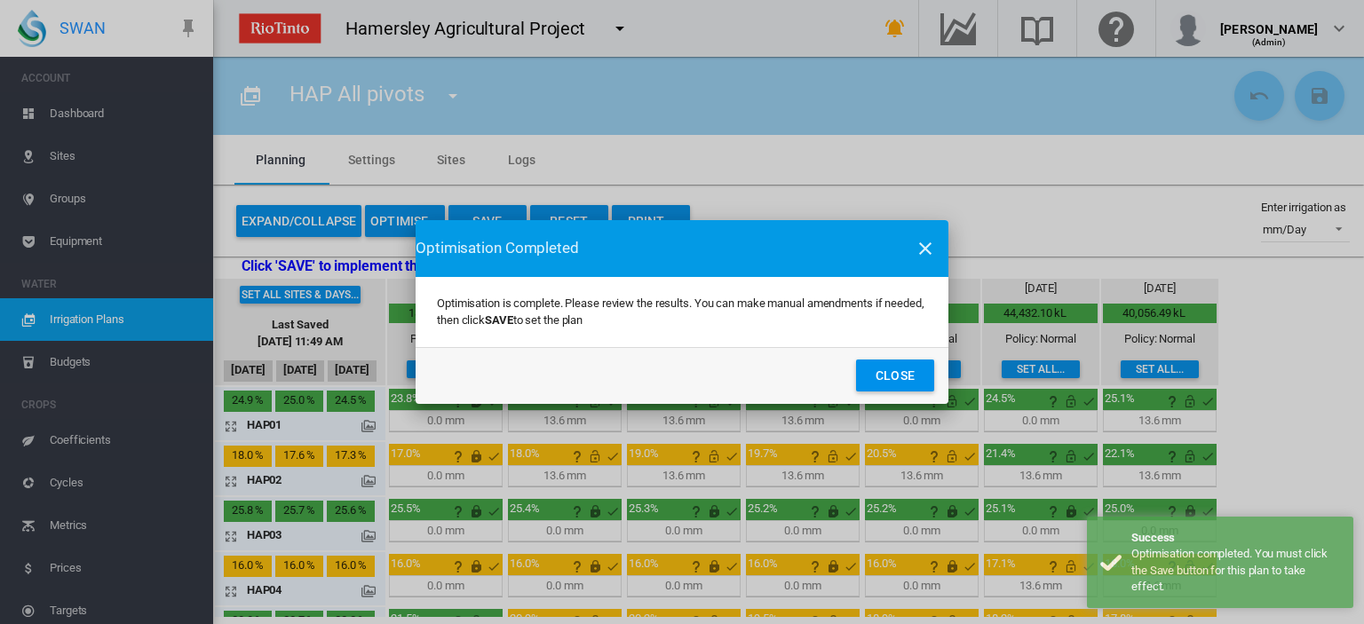
click at [902, 375] on button "Close" at bounding box center [895, 376] width 78 height 32
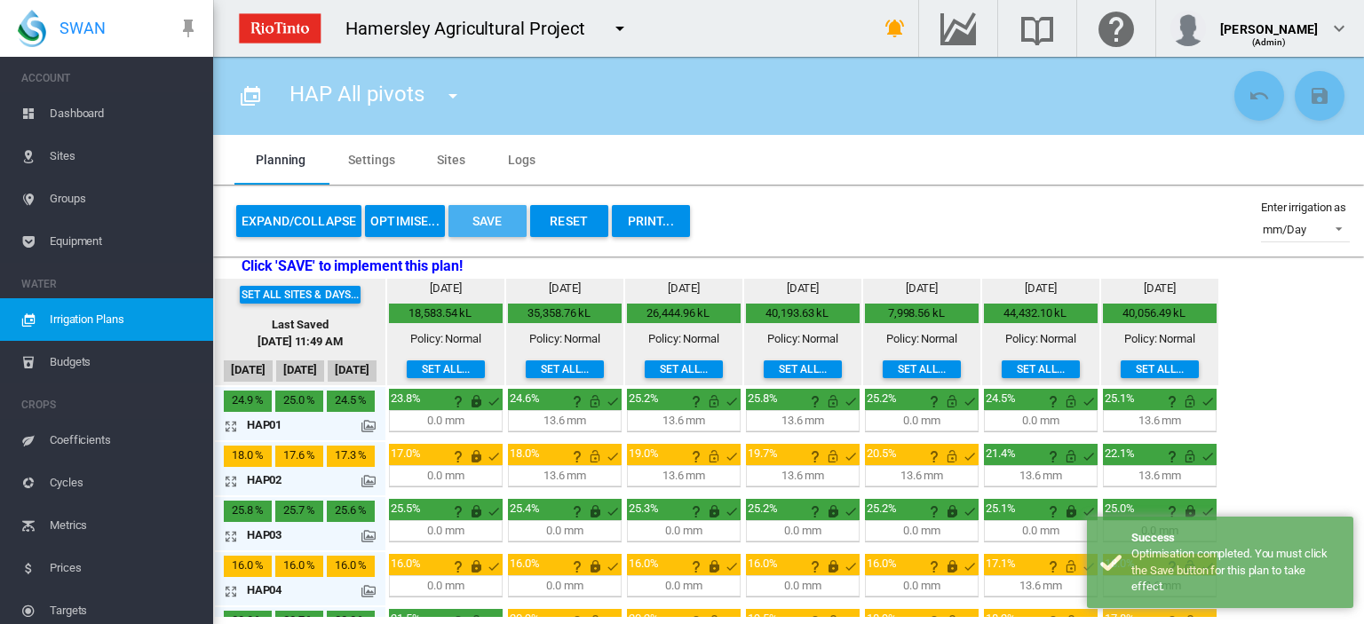
click at [488, 217] on button "Save" at bounding box center [487, 221] width 78 height 32
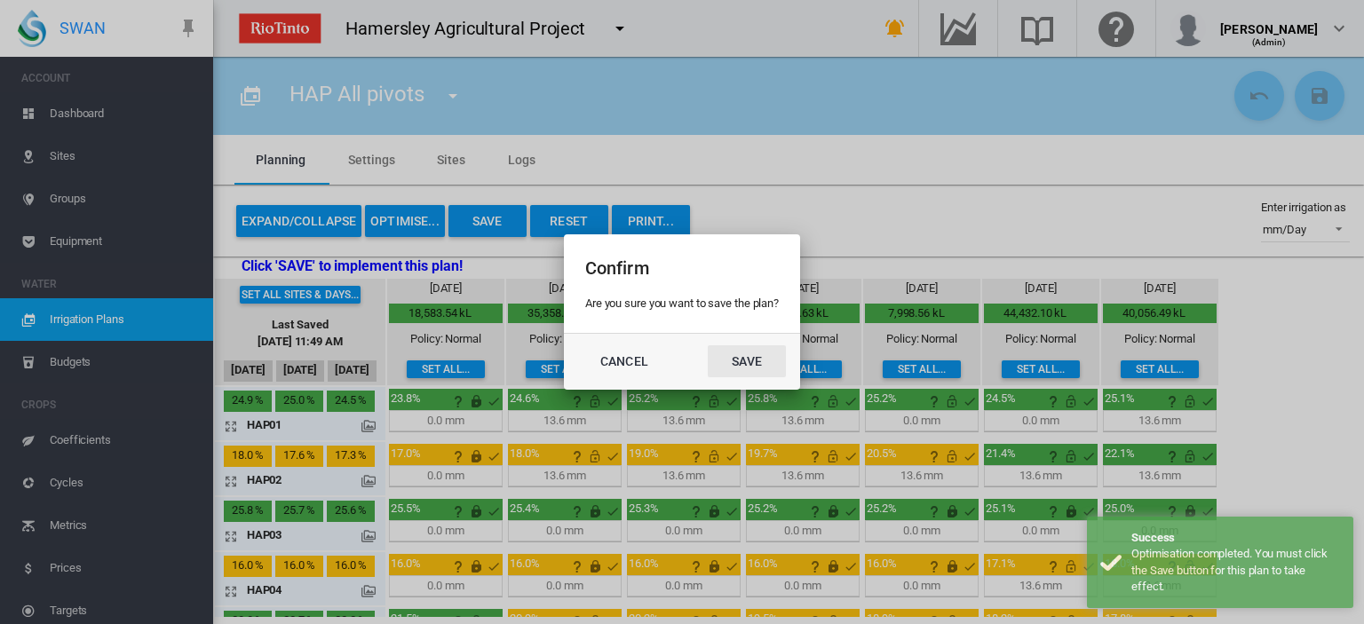
click at [738, 361] on button "Save" at bounding box center [747, 361] width 78 height 32
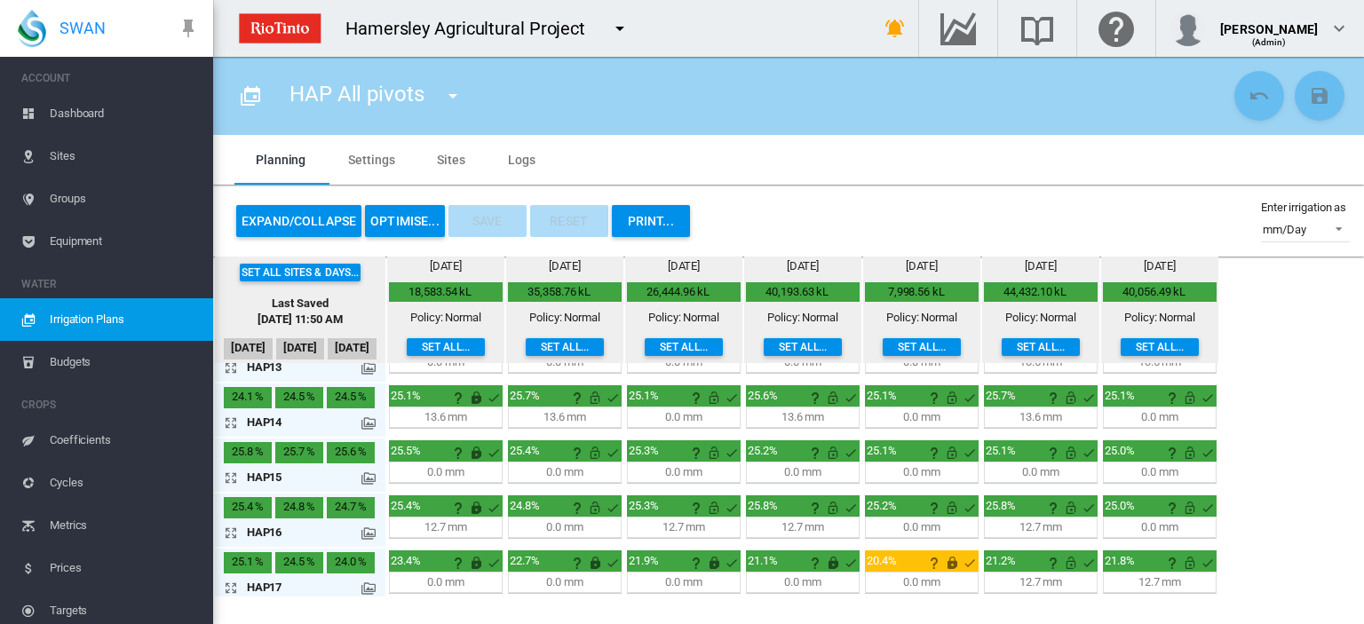
scroll to position [521, 0]
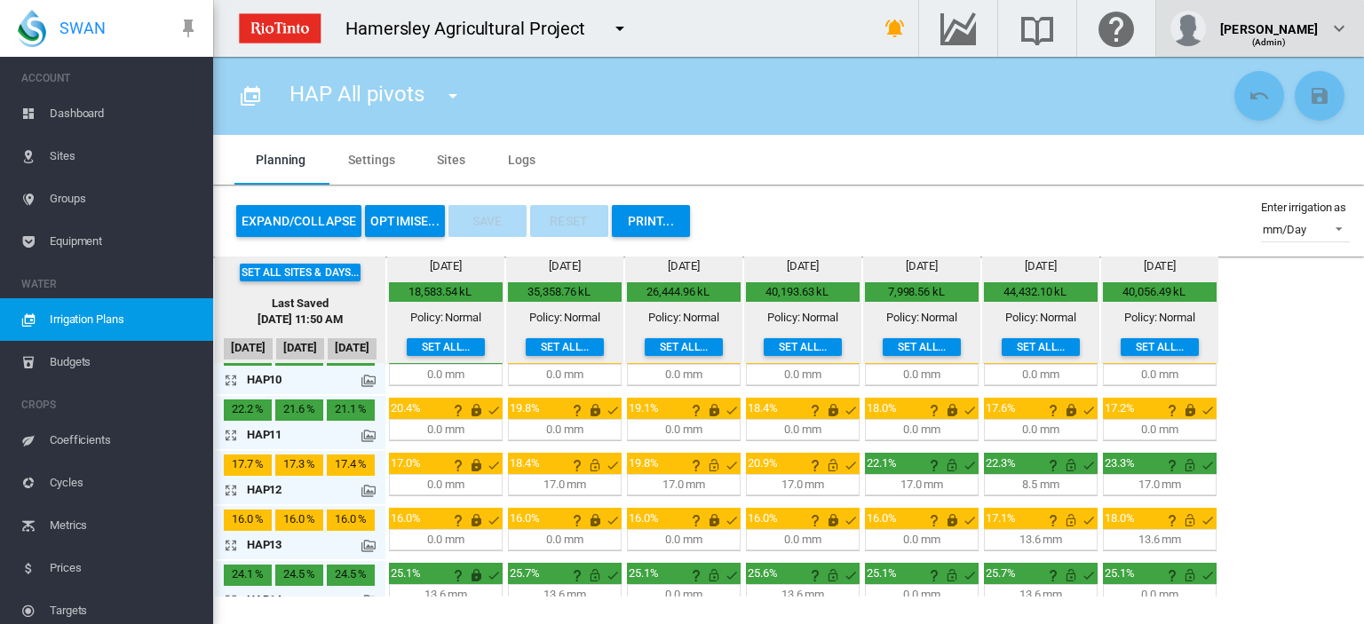
click at [1347, 30] on md-icon "icon-chevron-down" at bounding box center [1338, 28] width 21 height 21
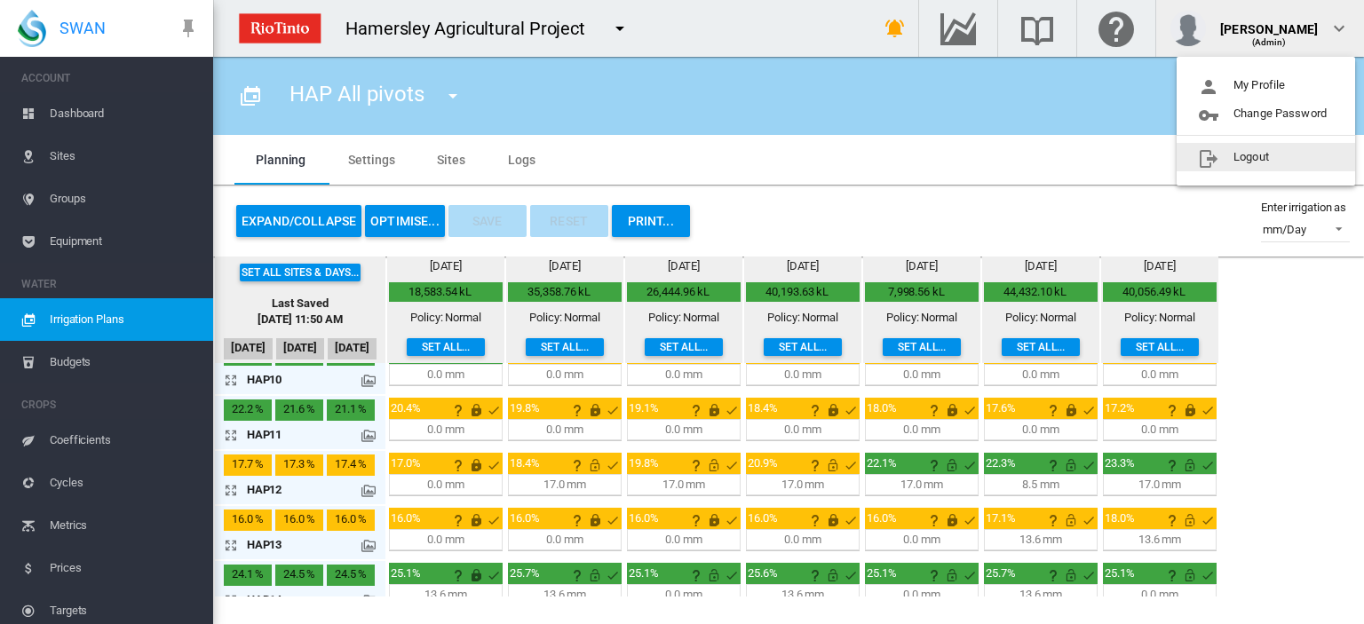
click at [1251, 154] on button "Logout" at bounding box center [1265, 157] width 178 height 28
